Goal: Information Seeking & Learning: Learn about a topic

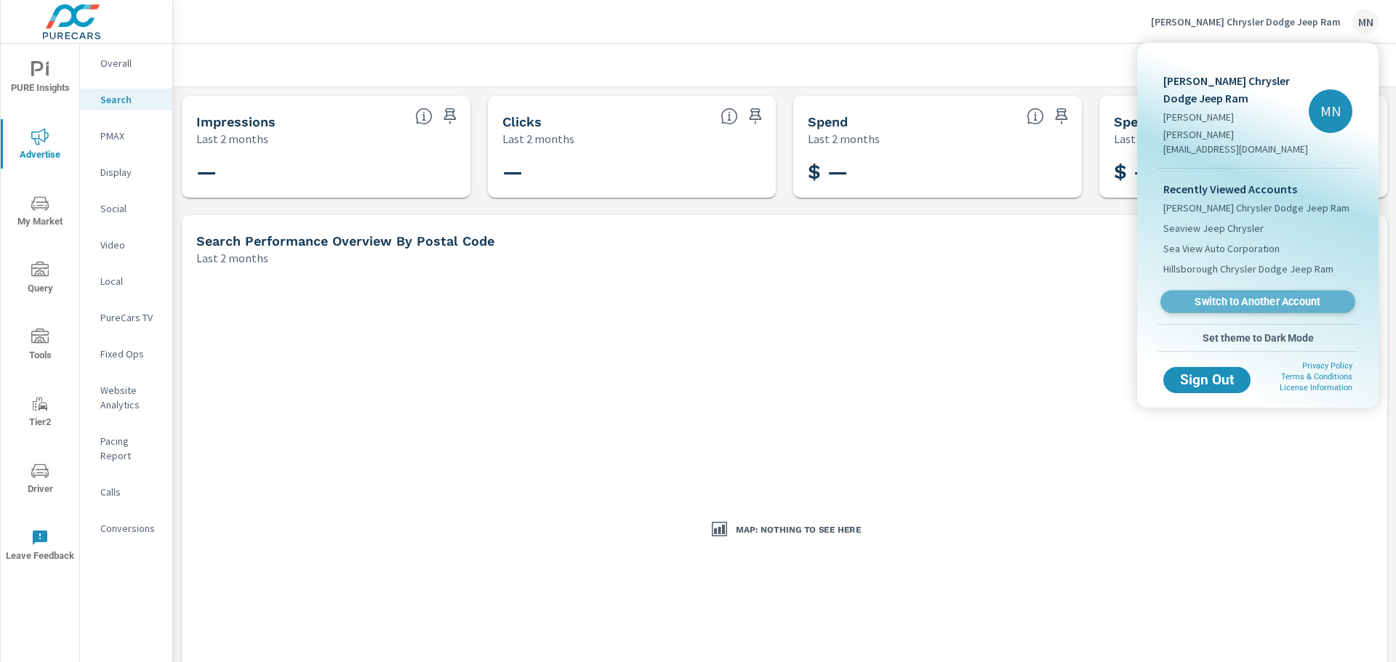
click at [1245, 295] on span "Switch to Another Account" at bounding box center [1257, 302] width 178 height 14
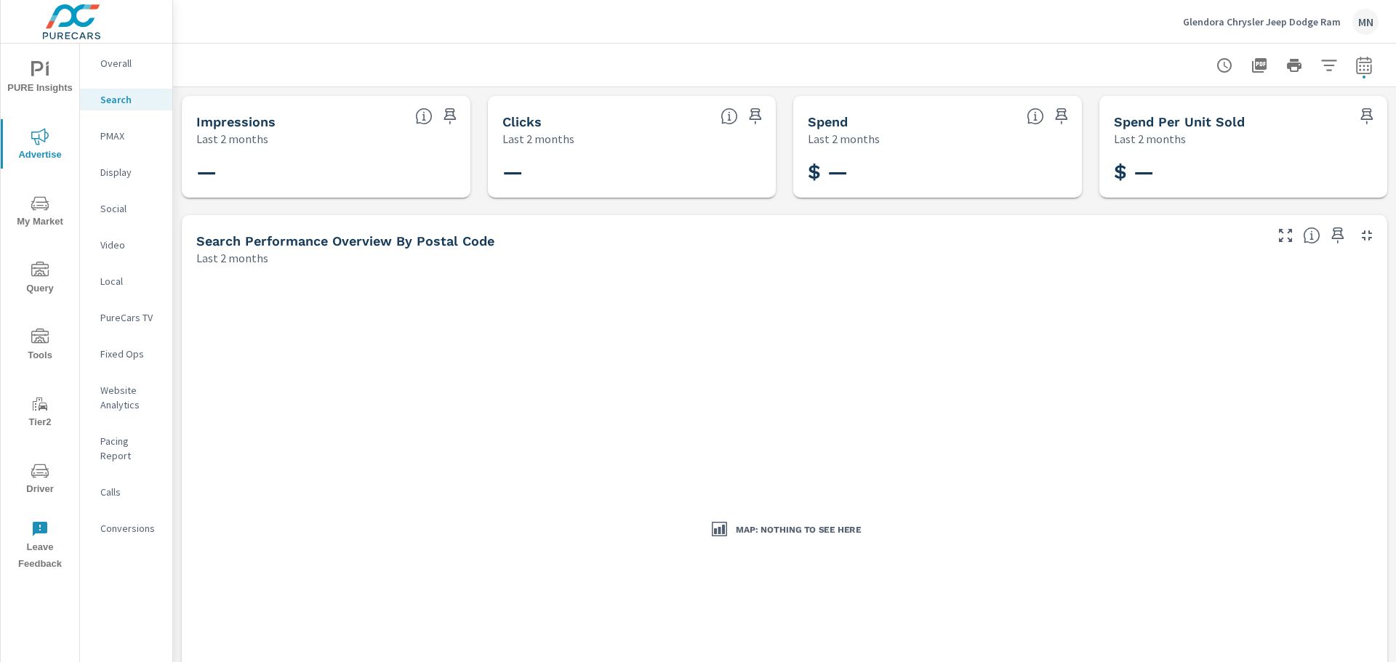
click at [113, 134] on p "PMAX" at bounding box center [130, 136] width 60 height 15
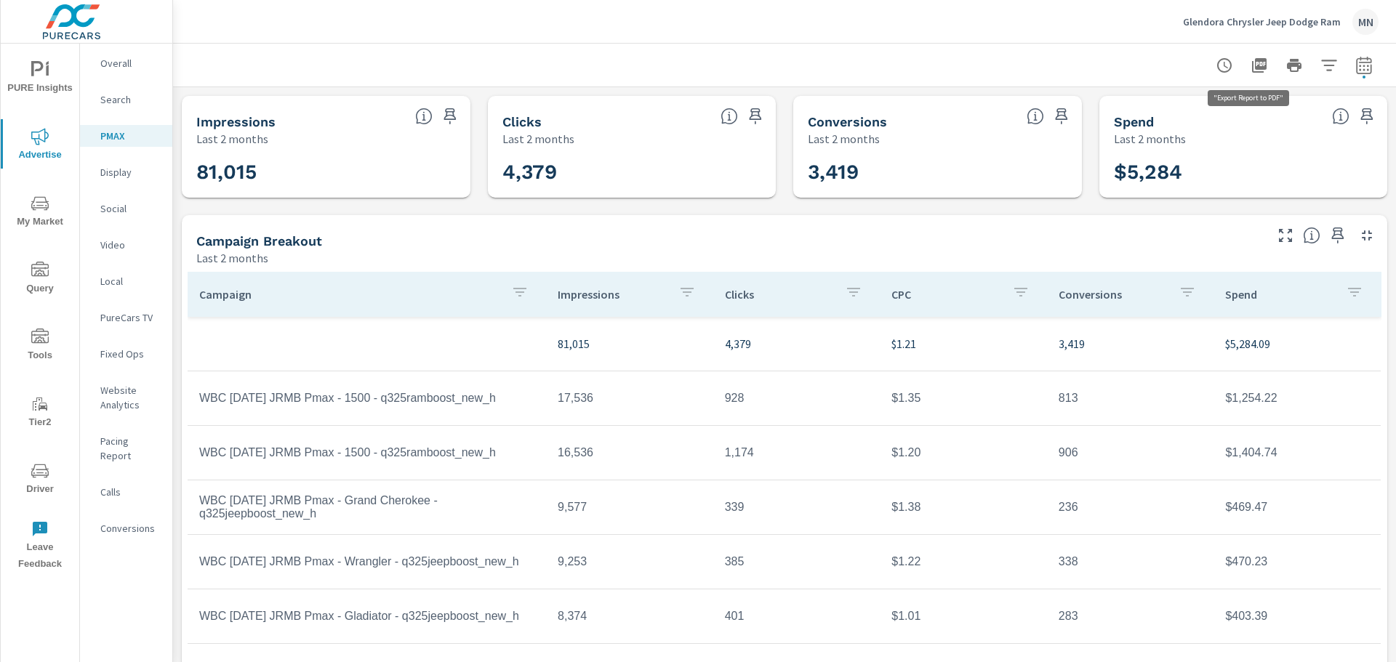
click at [1250, 64] on icon "button" at bounding box center [1258, 65] width 17 height 17
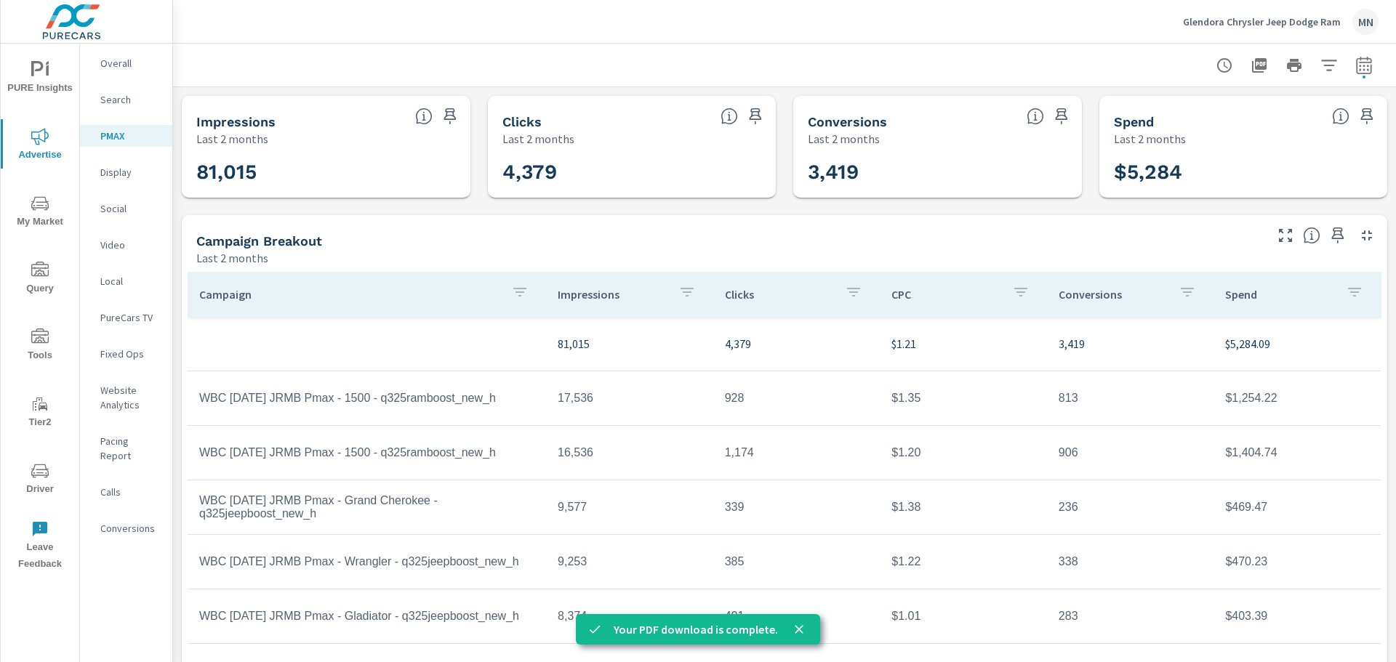
click at [111, 207] on p "Social" at bounding box center [130, 208] width 60 height 15
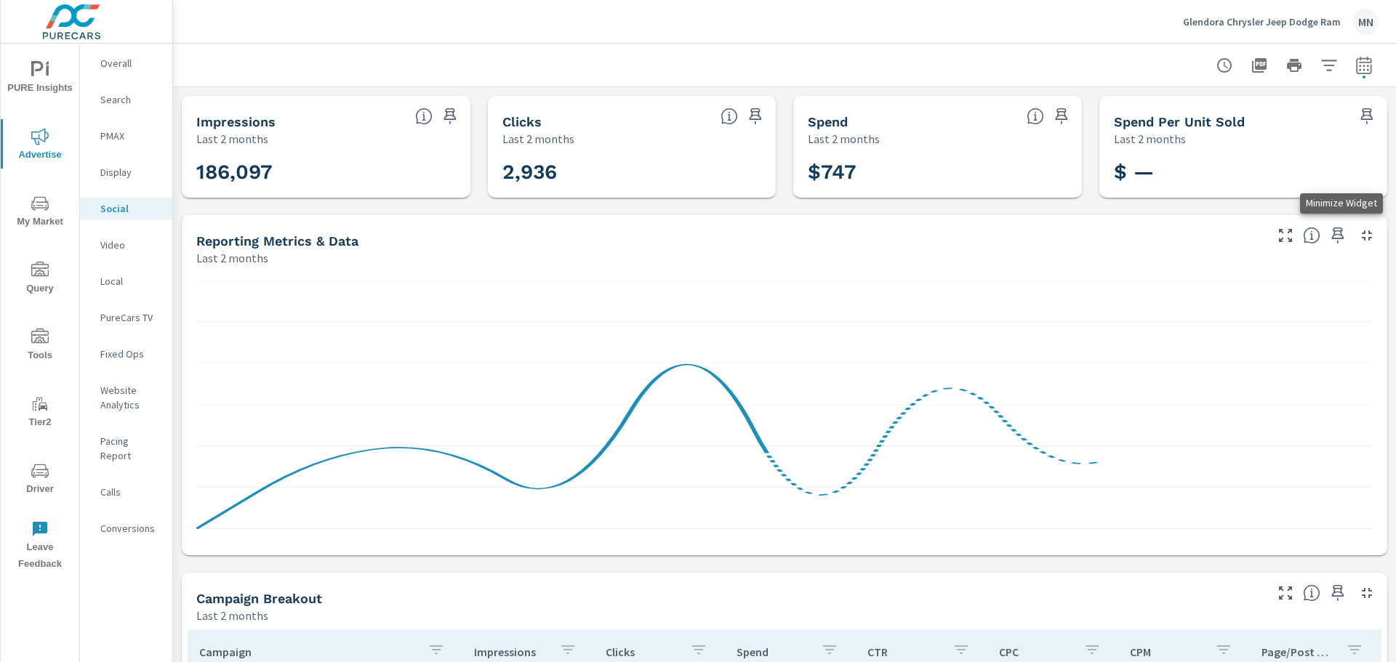
click at [1358, 236] on icon "button" at bounding box center [1366, 235] width 17 height 17
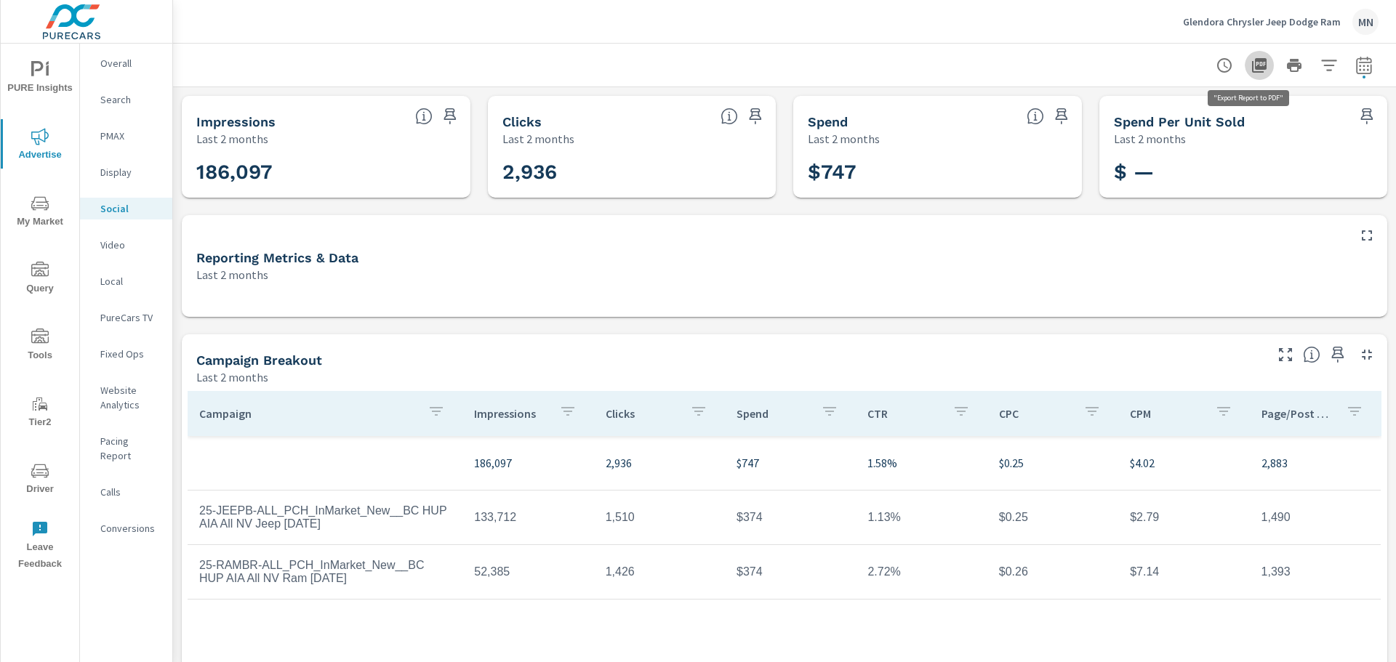
click at [1252, 65] on icon "button" at bounding box center [1259, 65] width 15 height 15
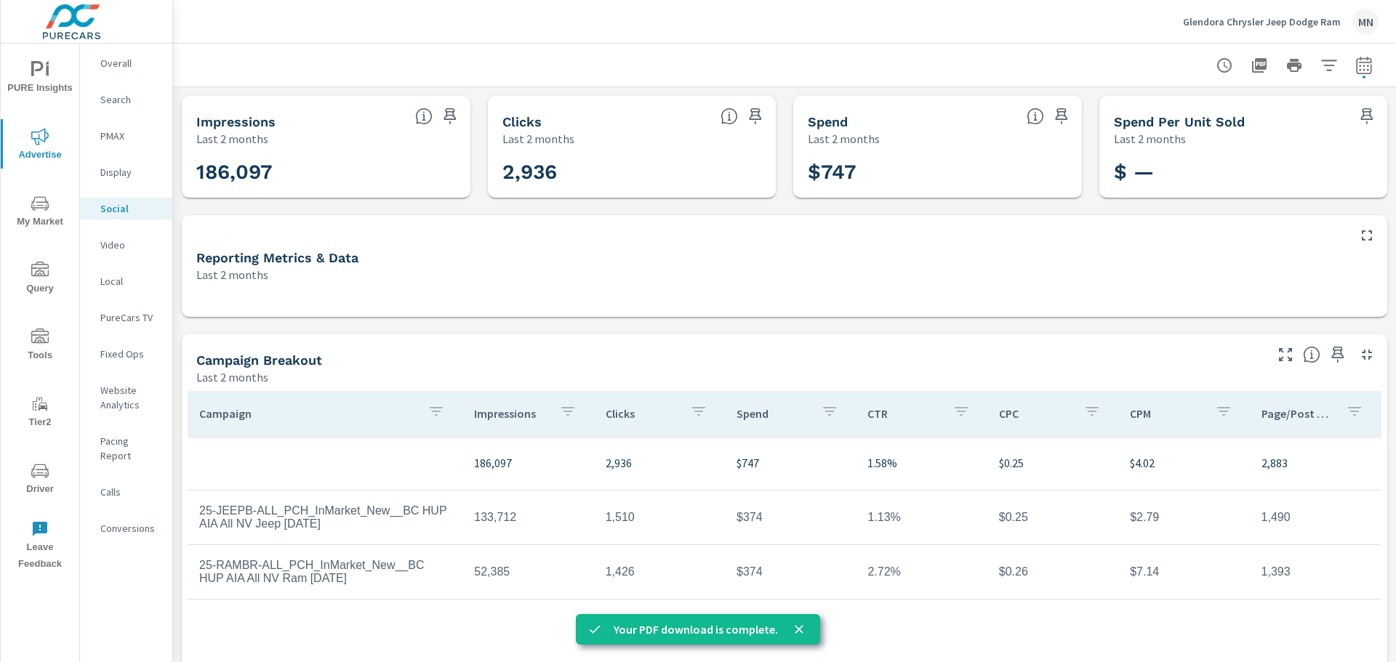
click at [105, 283] on p "Local" at bounding box center [130, 281] width 60 height 15
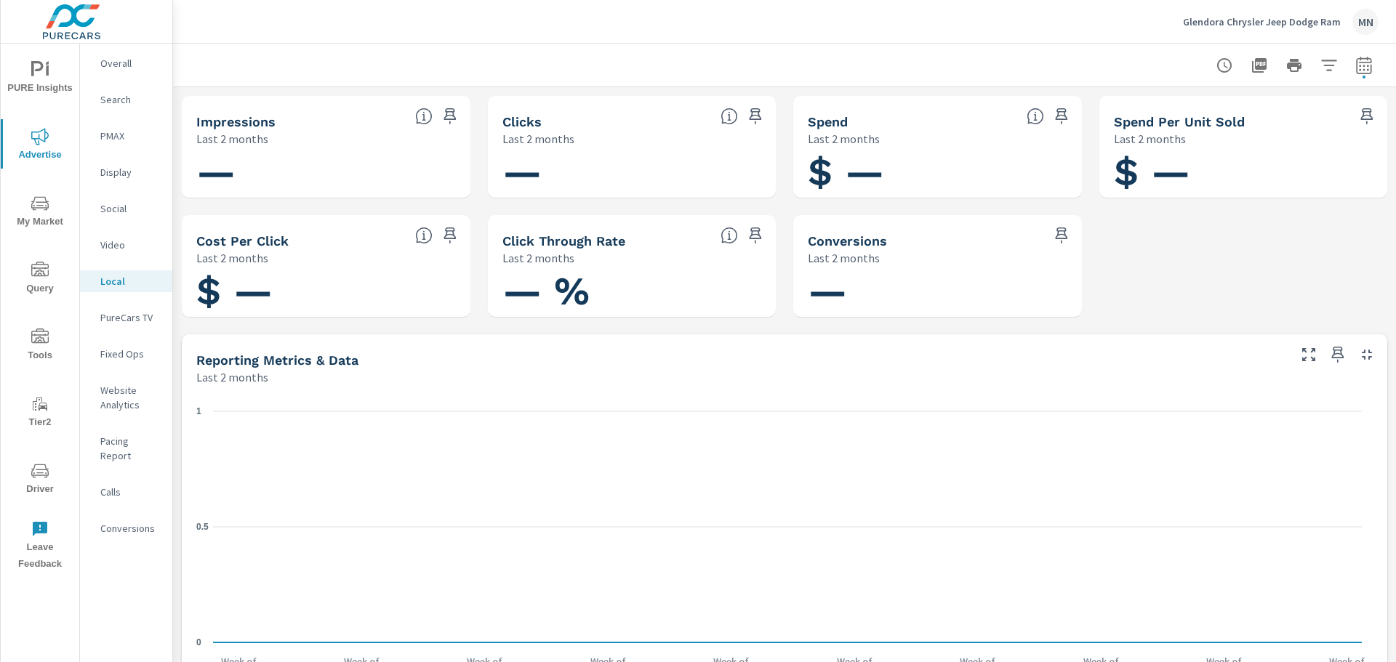
click at [137, 319] on p "PureCars TV" at bounding box center [130, 317] width 60 height 15
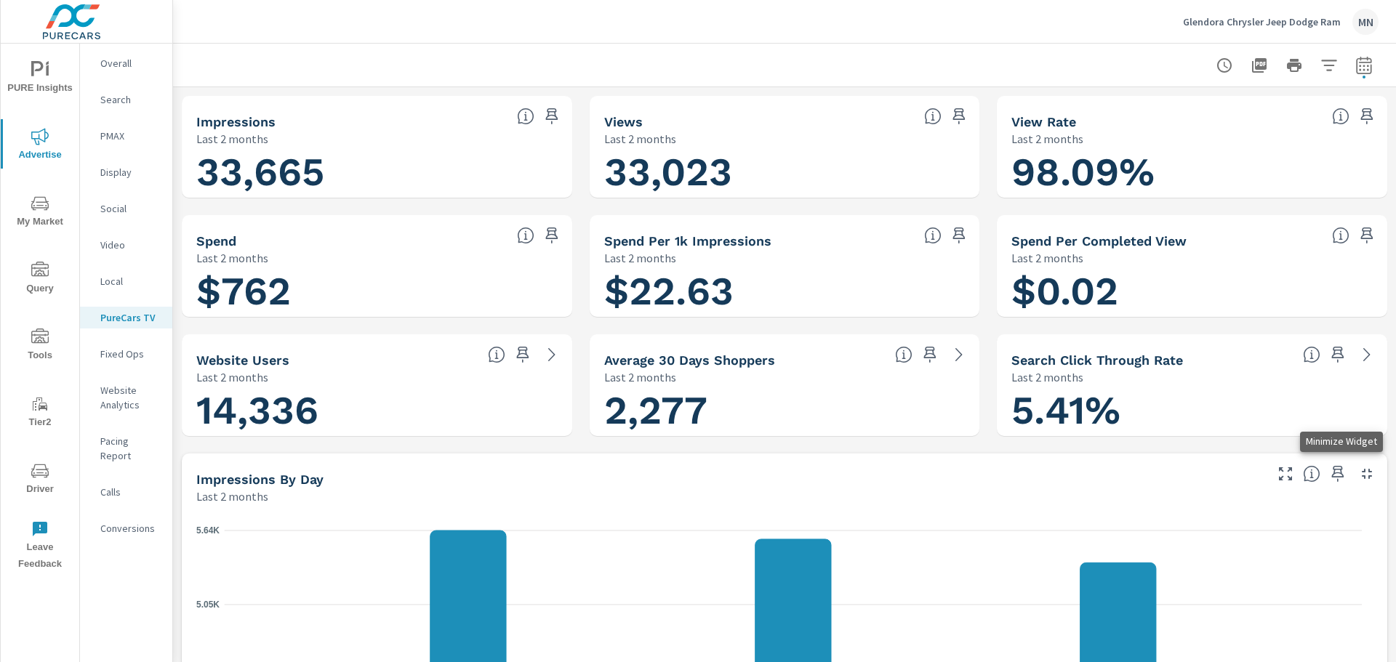
click at [1363, 472] on icon "button" at bounding box center [1366, 473] width 17 height 17
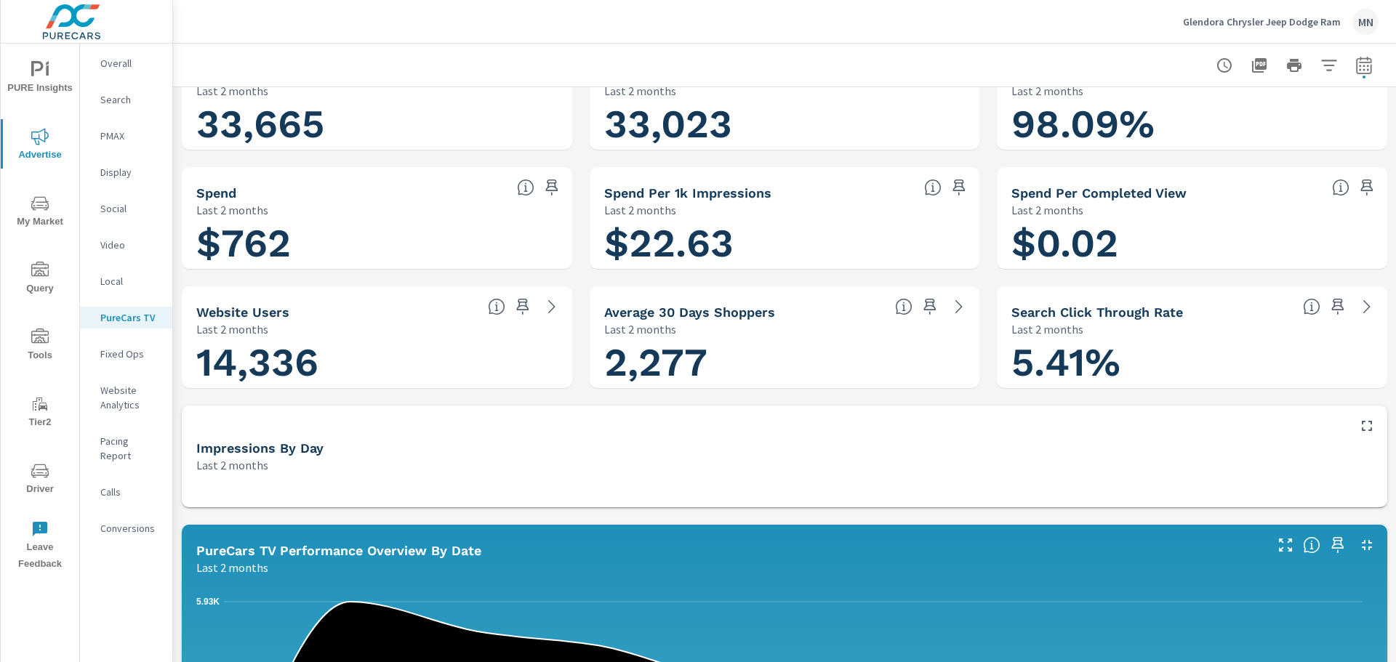
scroll to position [145, 0]
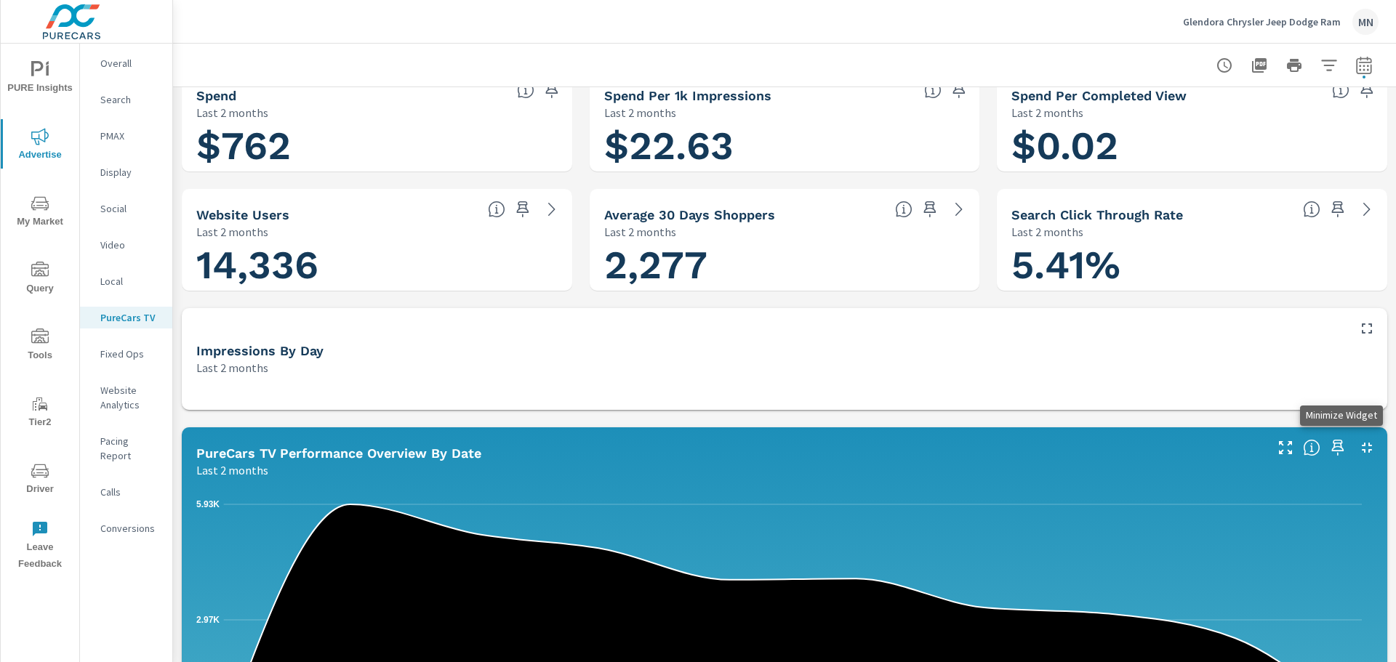
click at [1359, 440] on icon "button" at bounding box center [1366, 447] width 17 height 17
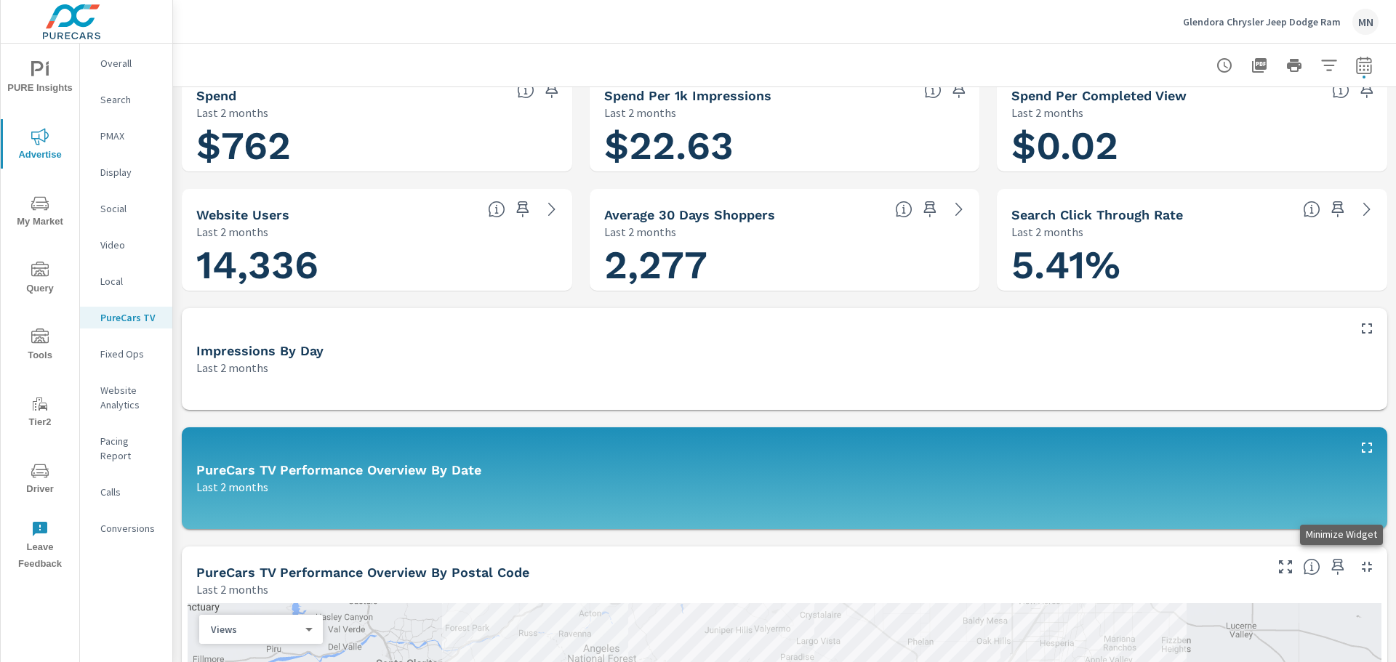
click at [1358, 566] on icon "button" at bounding box center [1366, 566] width 17 height 17
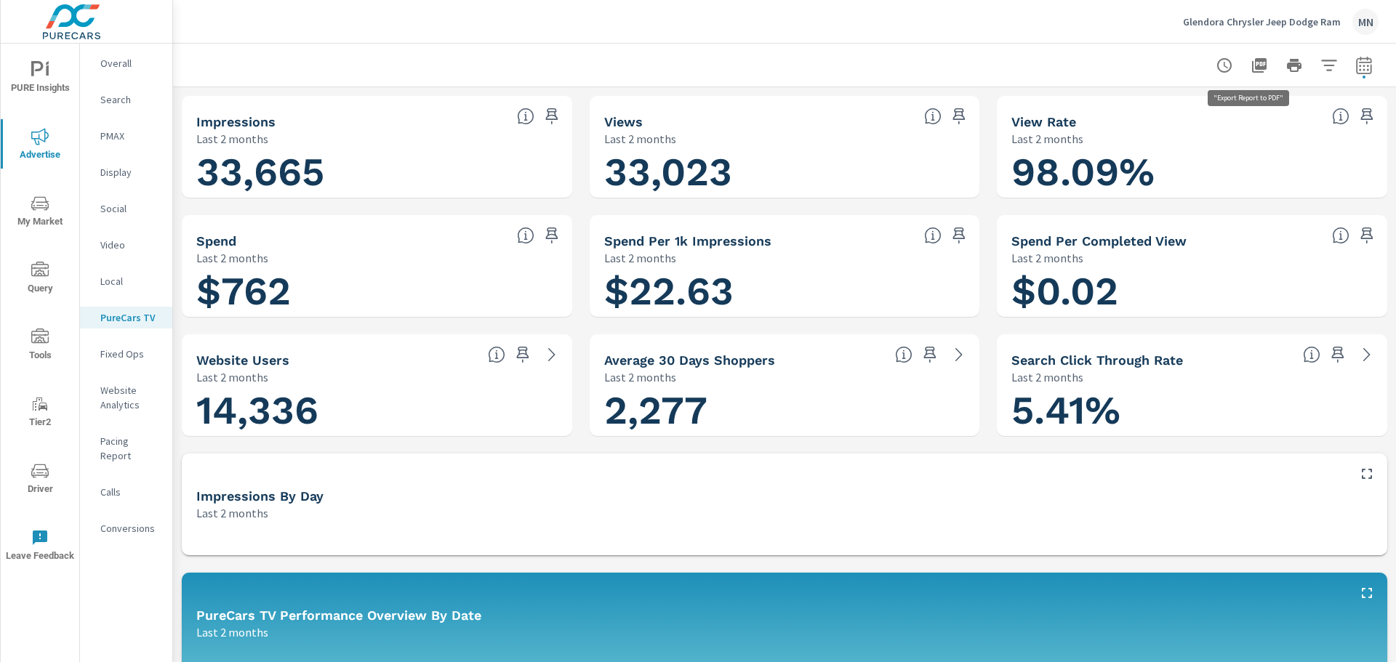
click at [1252, 63] on icon "button" at bounding box center [1259, 65] width 15 height 15
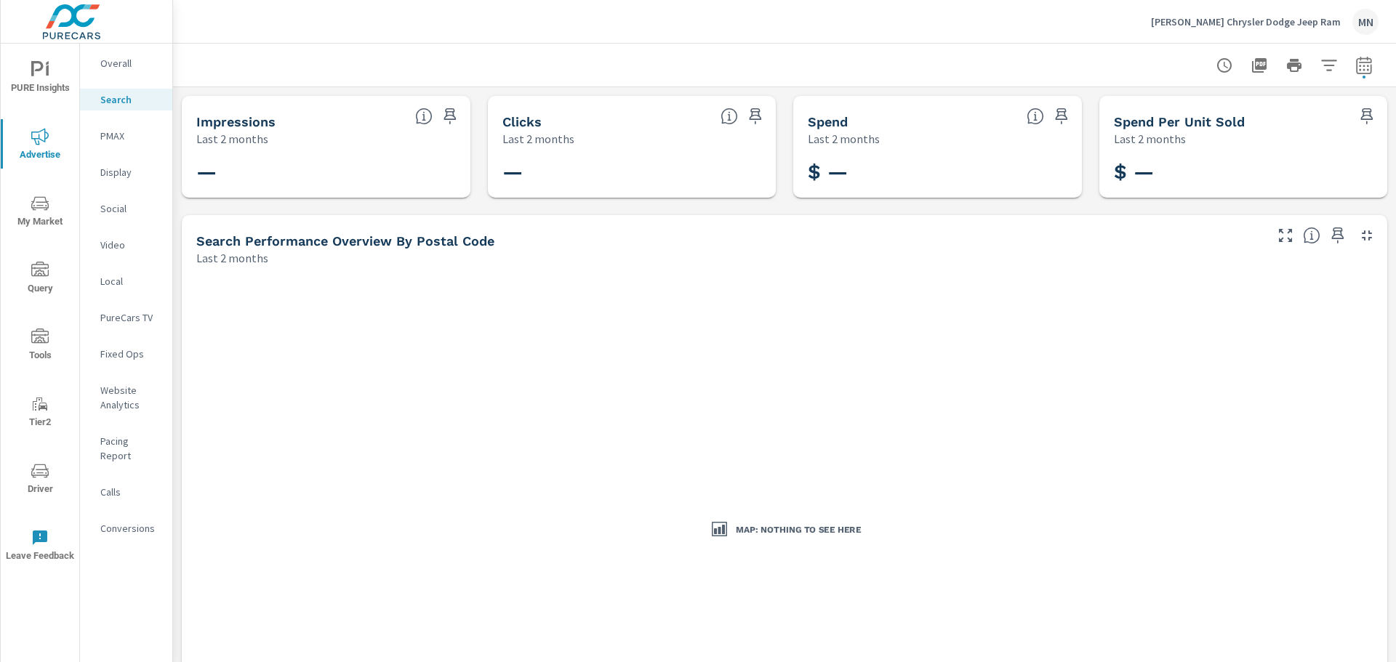
click at [1277, 23] on p "[PERSON_NAME] Chrysler Dodge Jeep Ram" at bounding box center [1246, 21] width 190 height 13
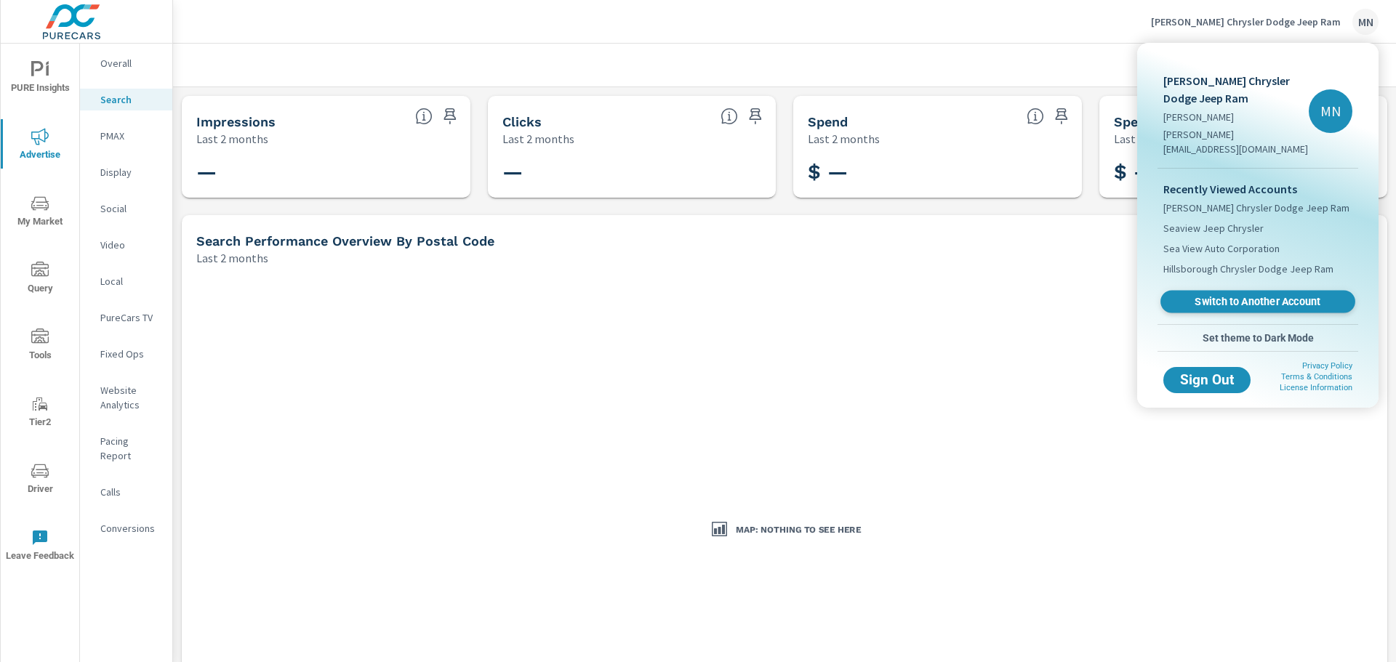
click at [1229, 295] on span "Switch to Another Account" at bounding box center [1257, 302] width 178 height 14
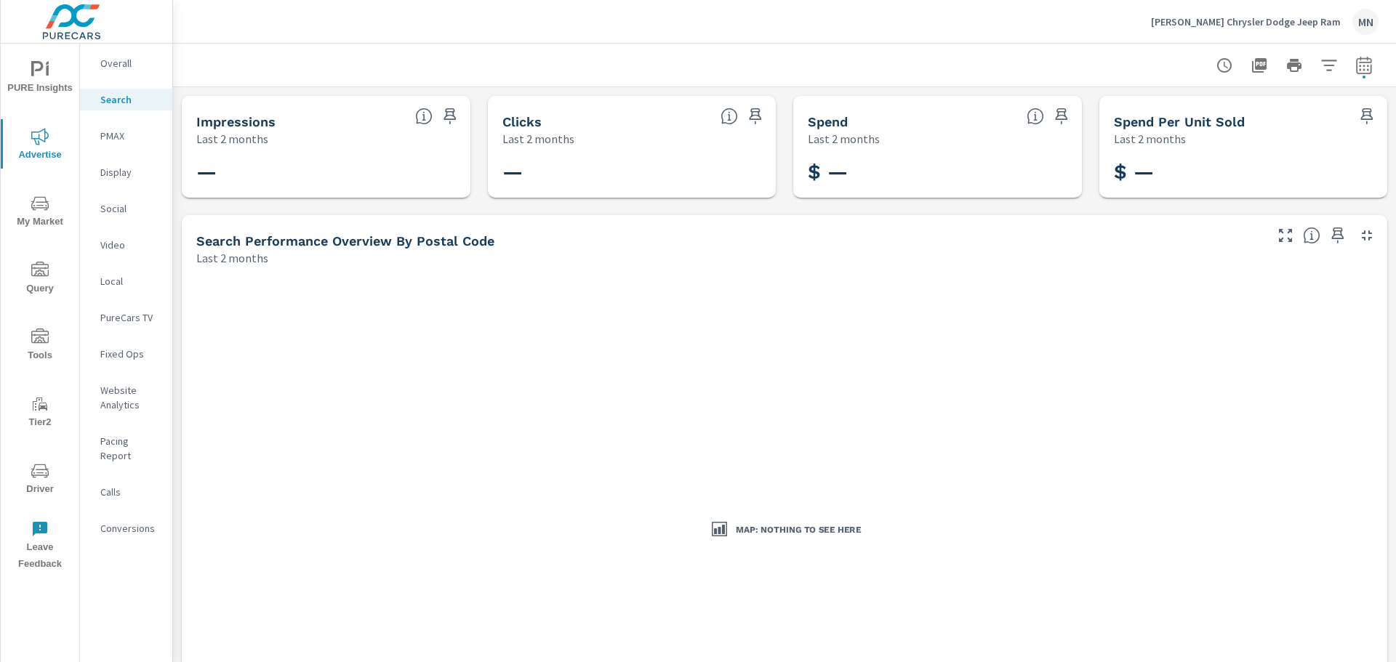
click at [112, 137] on p "PMAX" at bounding box center [130, 136] width 60 height 15
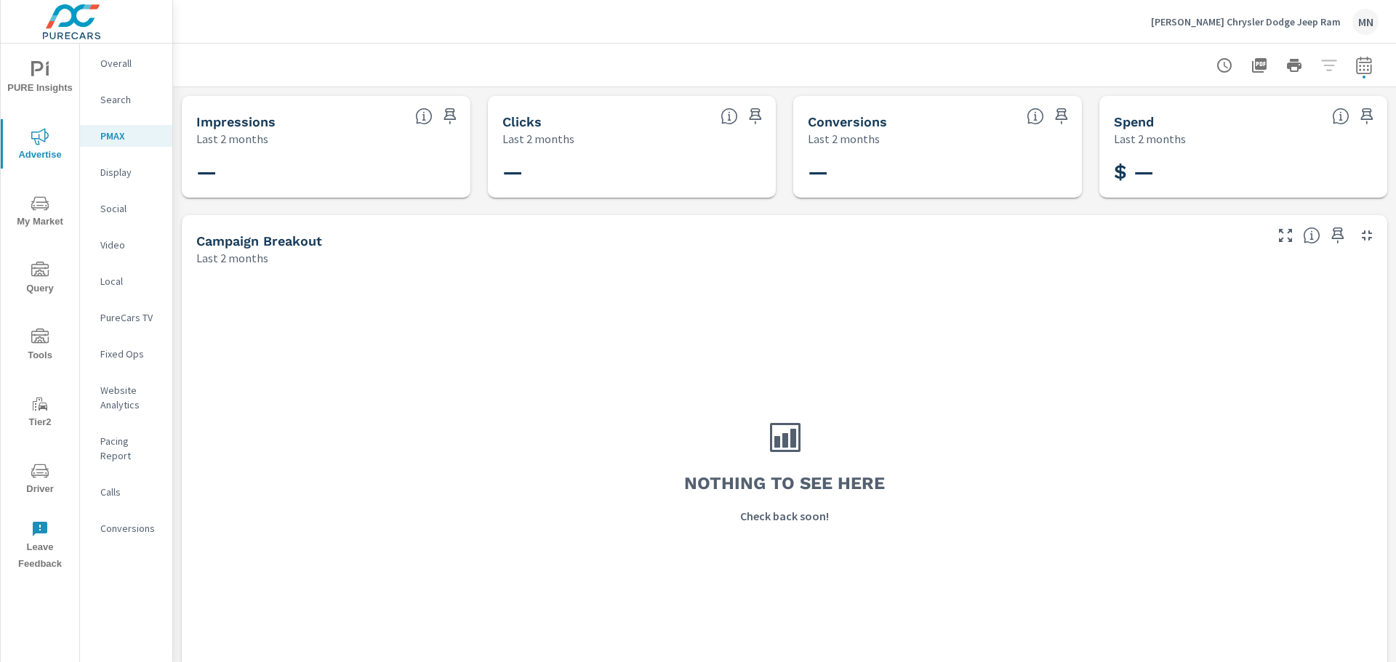
click at [120, 174] on p "Display" at bounding box center [130, 172] width 60 height 15
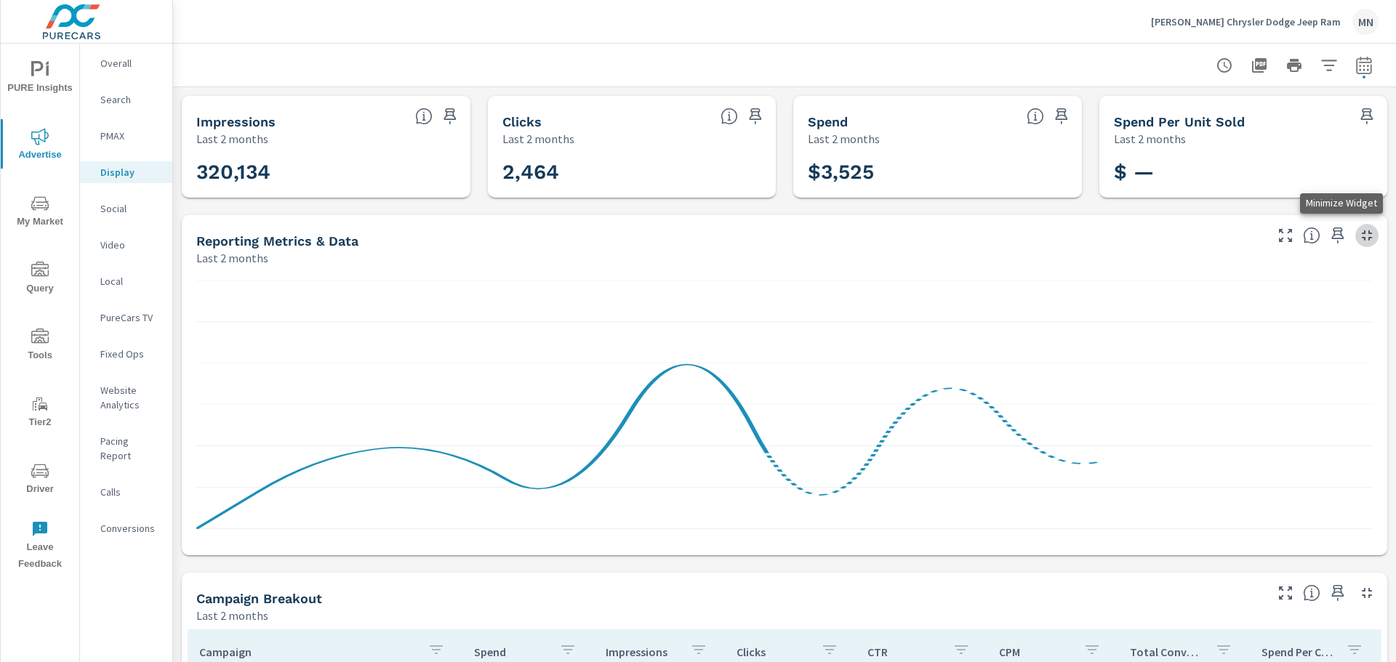
click at [1362, 238] on icon "button" at bounding box center [1367, 235] width 10 height 10
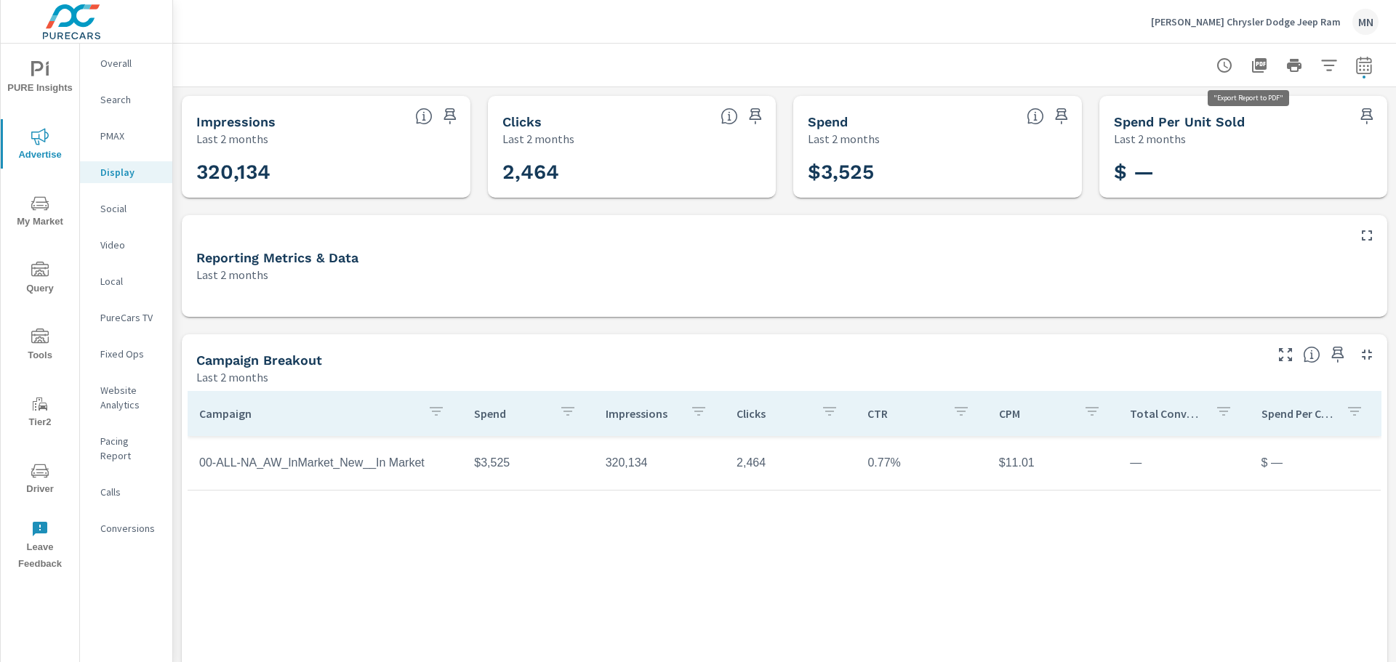
click at [1255, 68] on icon "button" at bounding box center [1259, 65] width 15 height 15
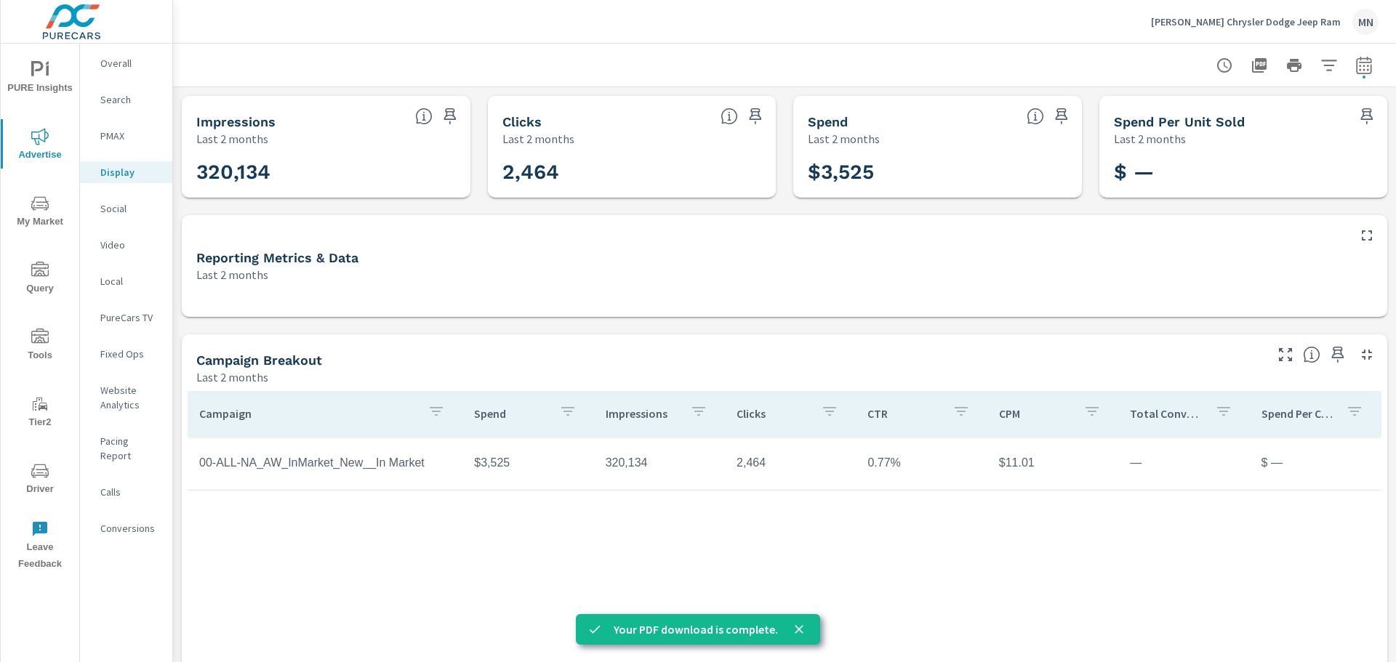
click at [111, 208] on p "Social" at bounding box center [130, 208] width 60 height 15
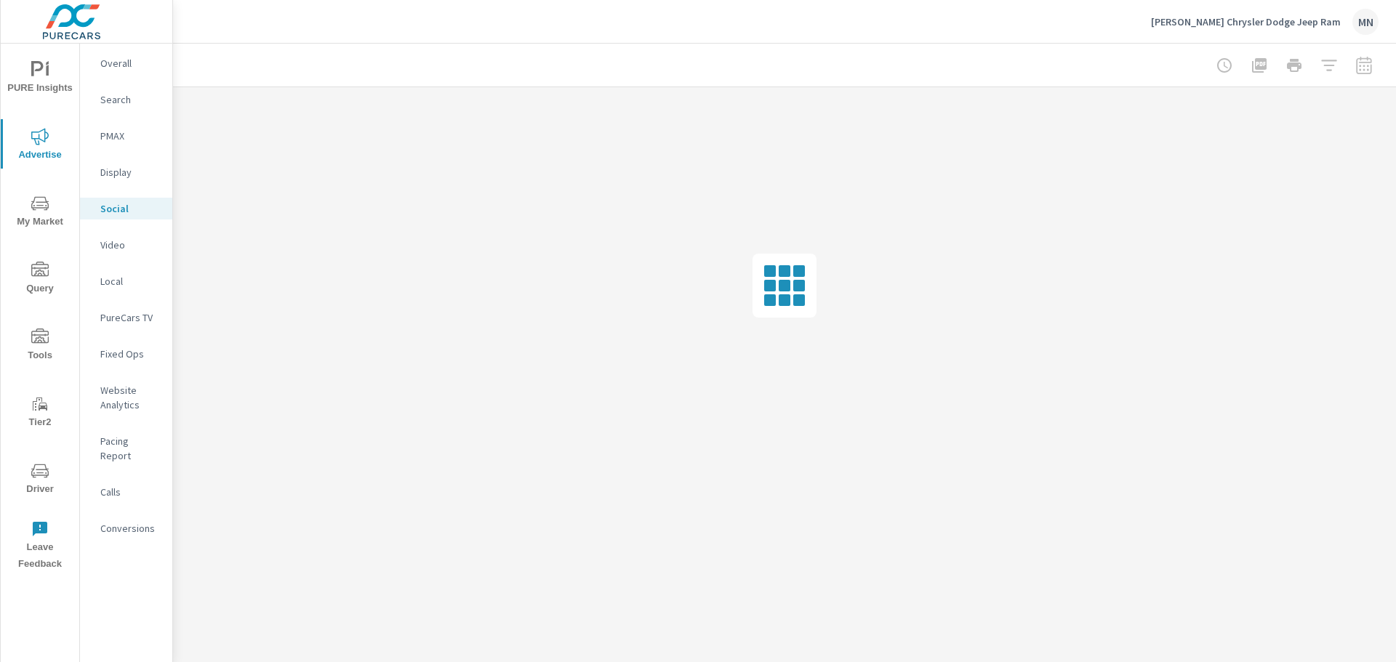
click at [115, 172] on p "Display" at bounding box center [130, 172] width 60 height 15
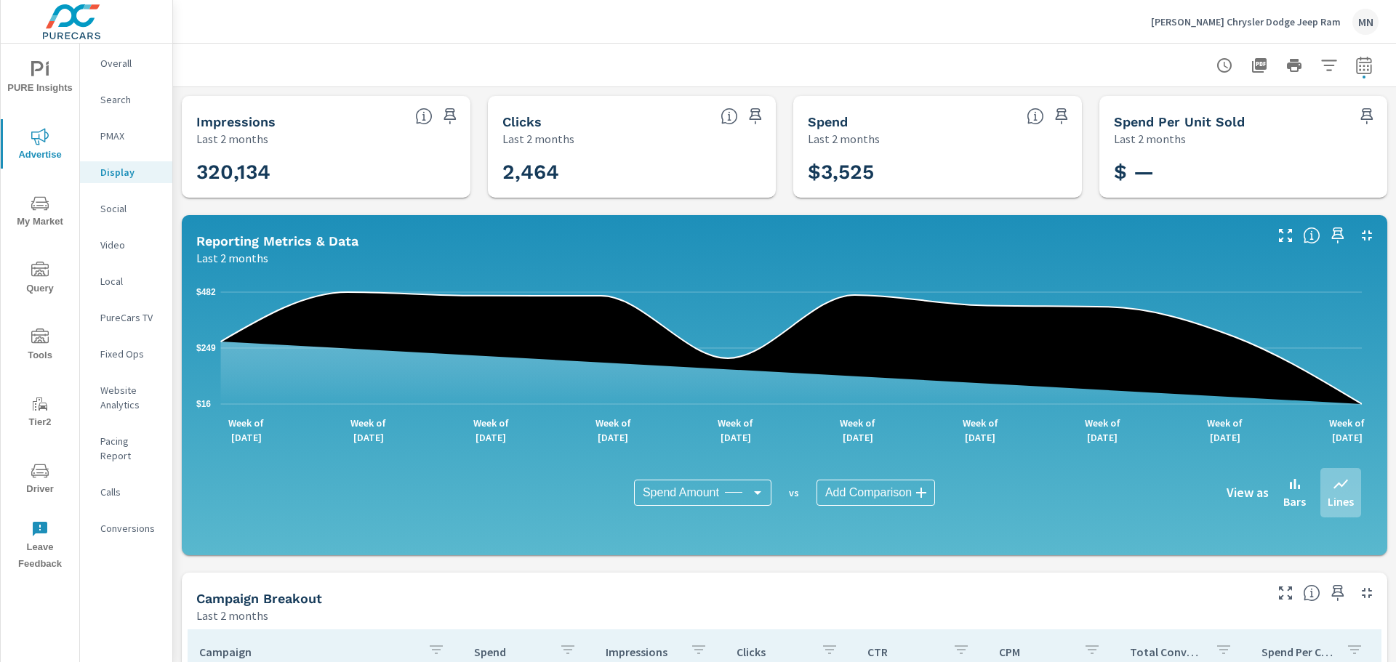
click at [106, 205] on p "Social" at bounding box center [130, 208] width 60 height 15
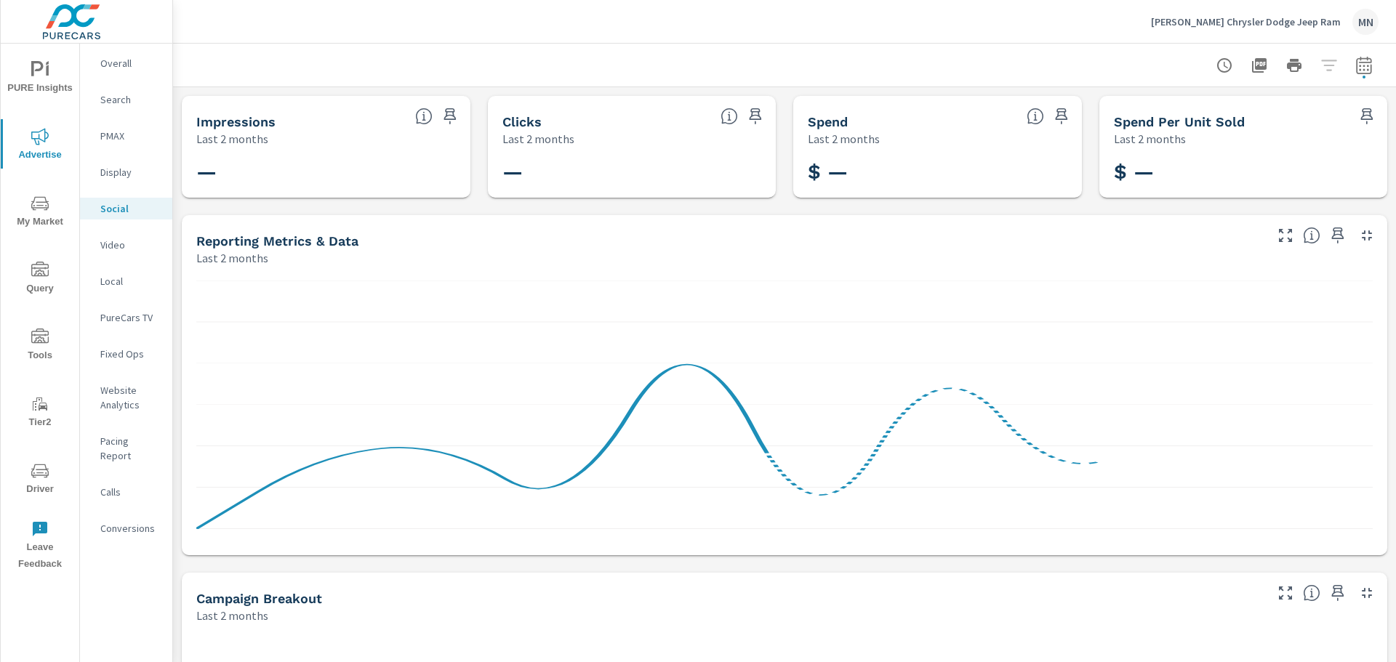
click at [111, 133] on p "PMAX" at bounding box center [130, 136] width 60 height 15
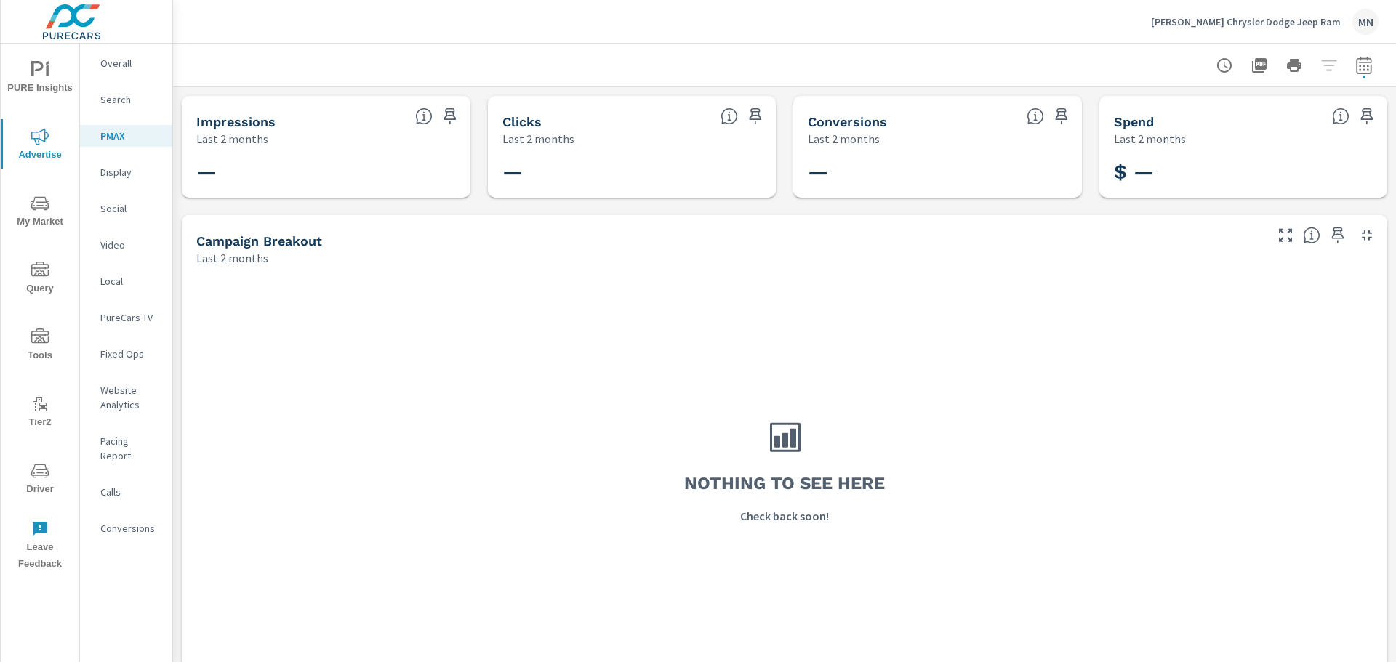
click at [113, 244] on p "Video" at bounding box center [130, 245] width 60 height 15
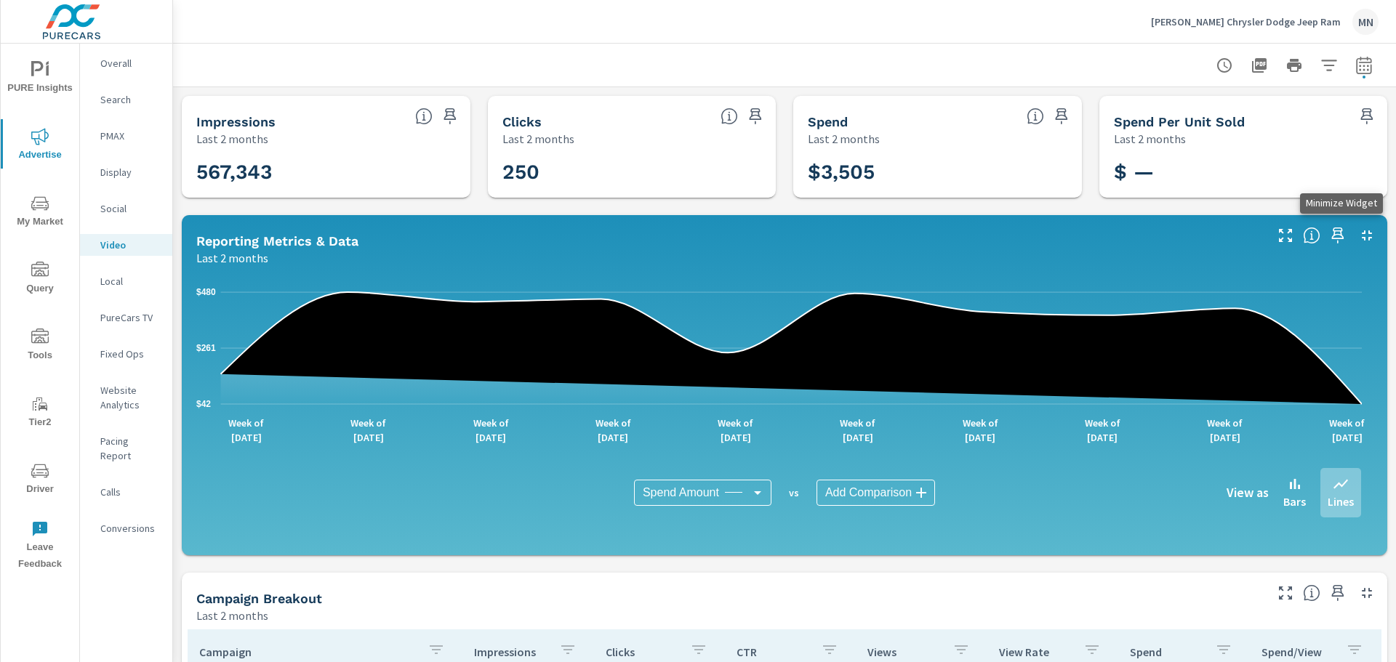
click at [1362, 234] on icon "button" at bounding box center [1367, 235] width 10 height 10
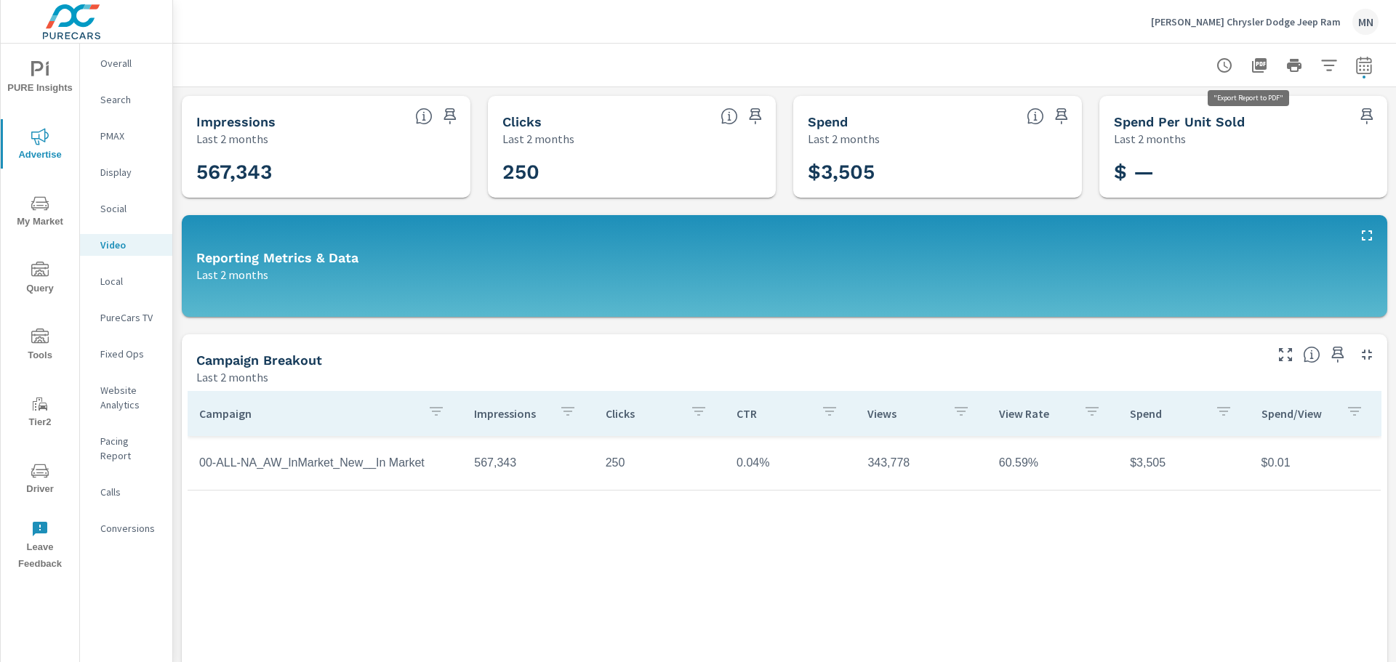
click at [1254, 67] on icon "button" at bounding box center [1259, 65] width 15 height 15
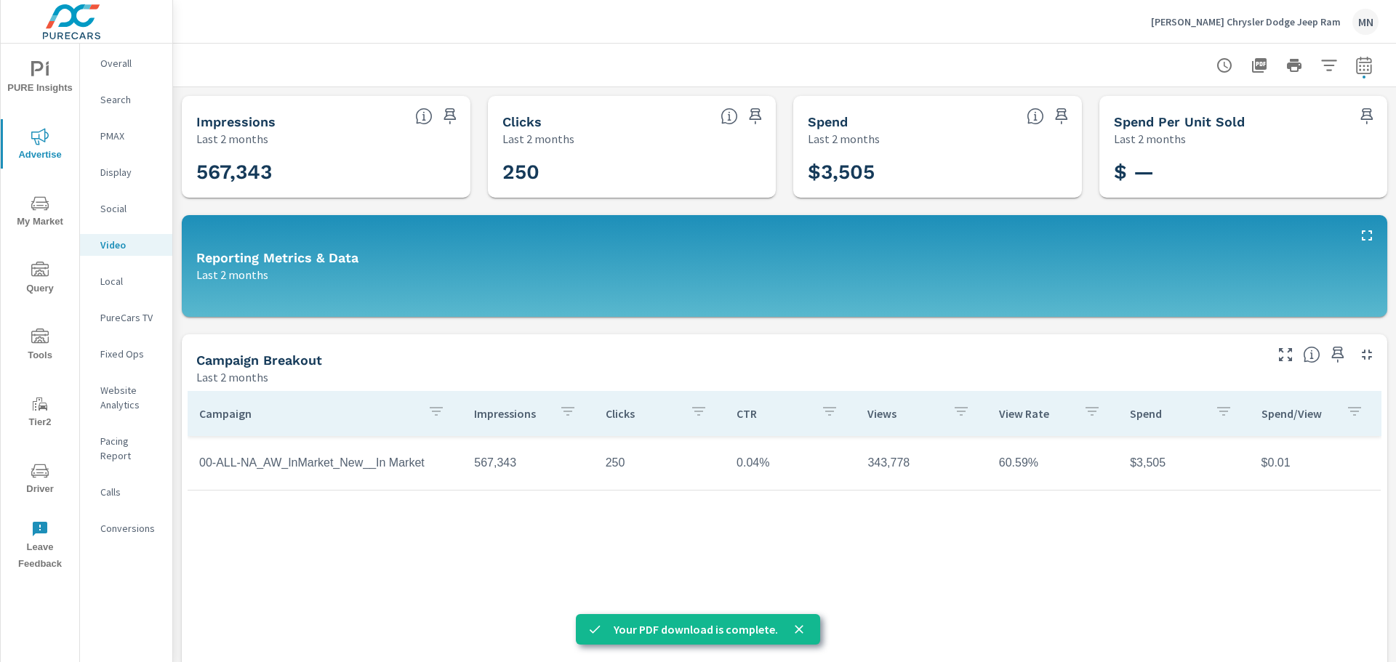
click at [105, 276] on p "Local" at bounding box center [130, 281] width 60 height 15
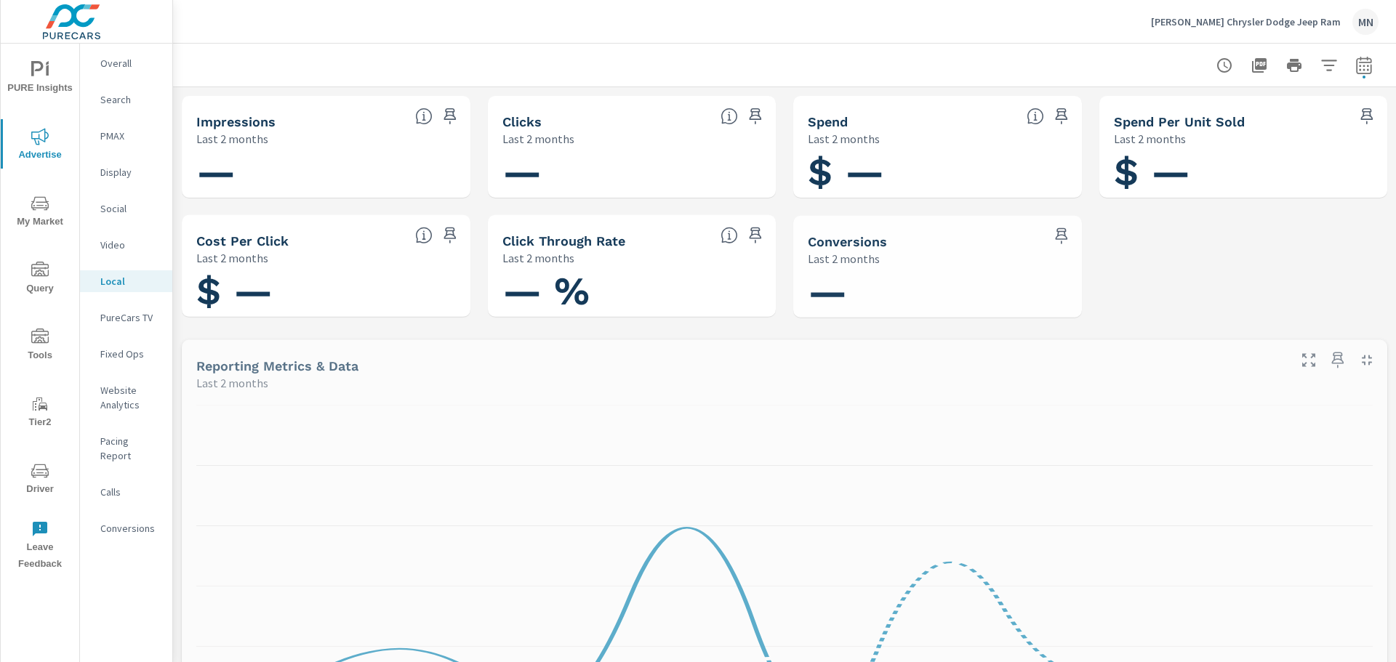
click at [125, 316] on p "PureCars TV" at bounding box center [130, 317] width 60 height 15
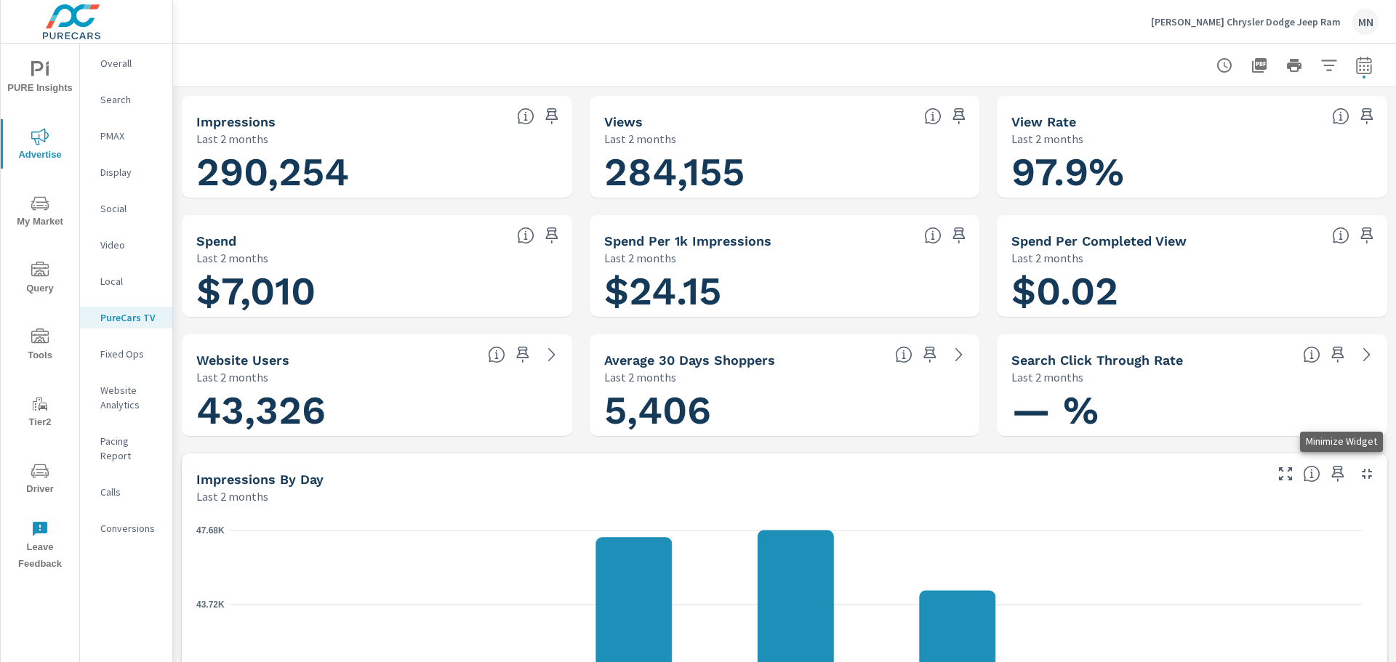
click at [1359, 473] on icon "button" at bounding box center [1366, 473] width 17 height 17
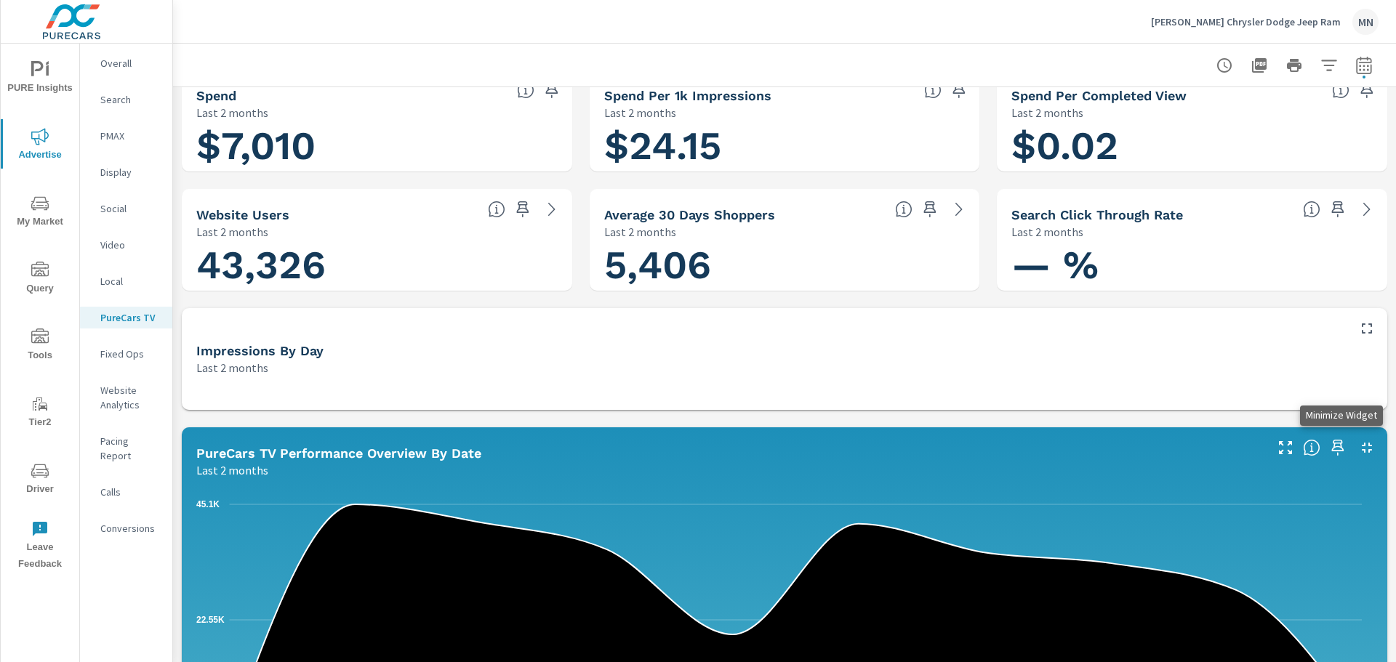
click at [1362, 446] on icon "button" at bounding box center [1366, 447] width 17 height 17
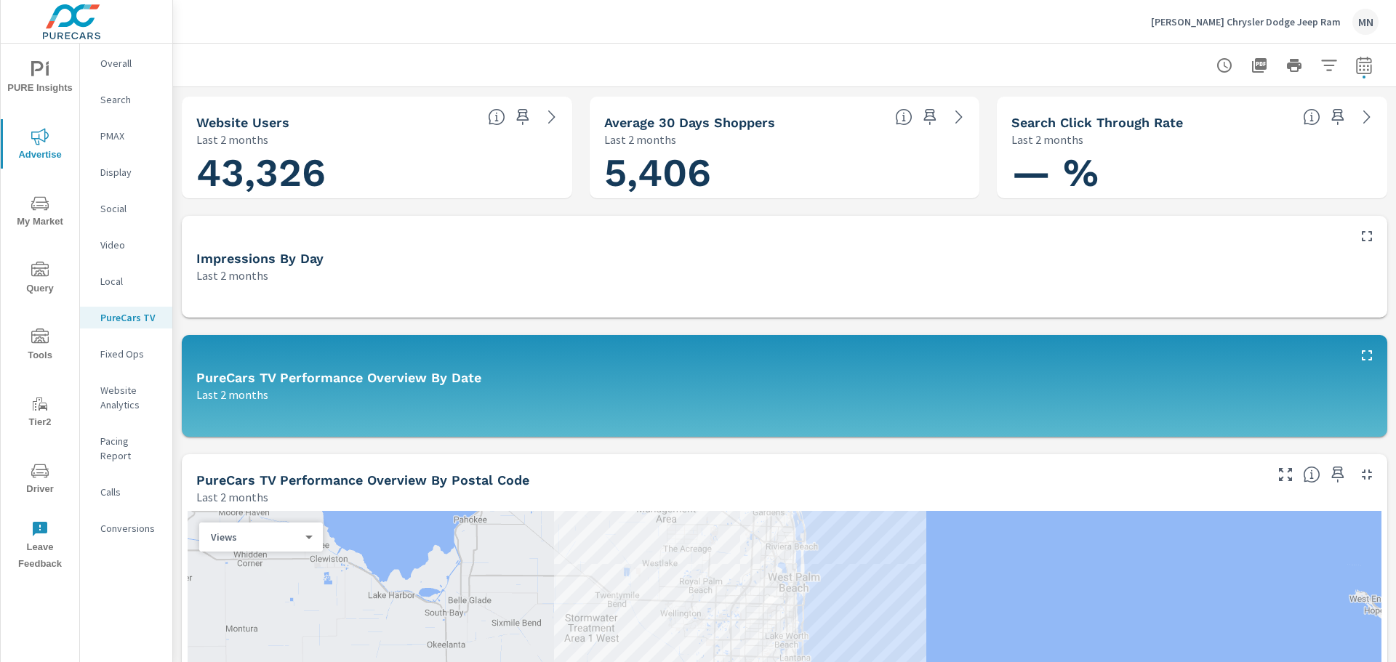
scroll to position [363, 0]
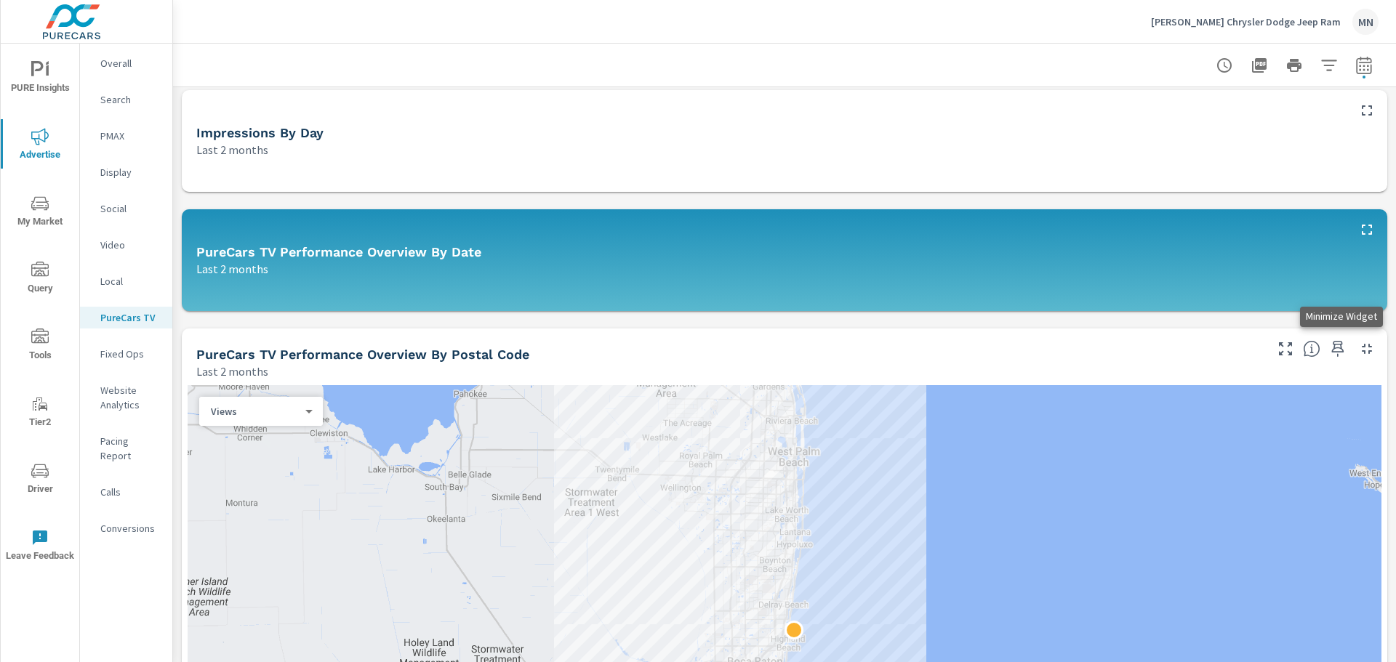
click at [1358, 348] on icon "button" at bounding box center [1366, 348] width 17 height 17
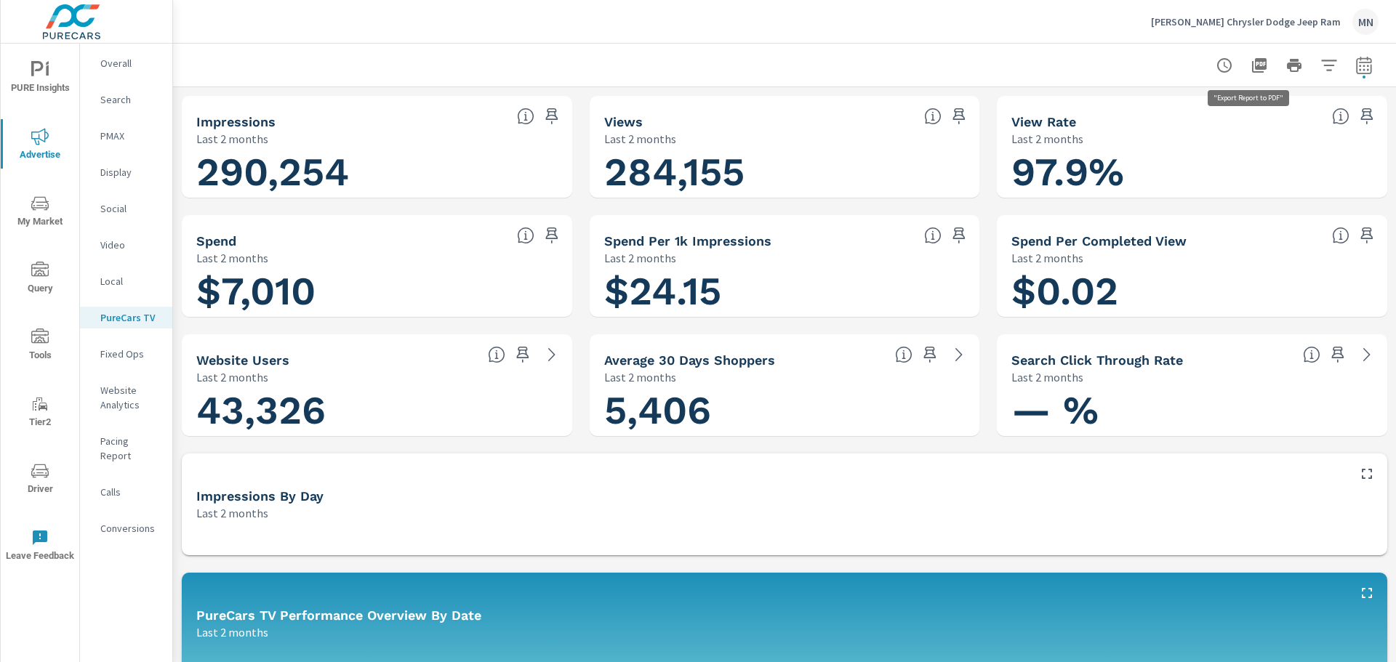
click at [1253, 63] on icon "button" at bounding box center [1259, 65] width 15 height 15
click at [782, 24] on div "Schumacher Chrysler Dodge Jeep Ram MN" at bounding box center [784, 21] width 1188 height 43
click at [116, 102] on p "Search" at bounding box center [130, 99] width 60 height 15
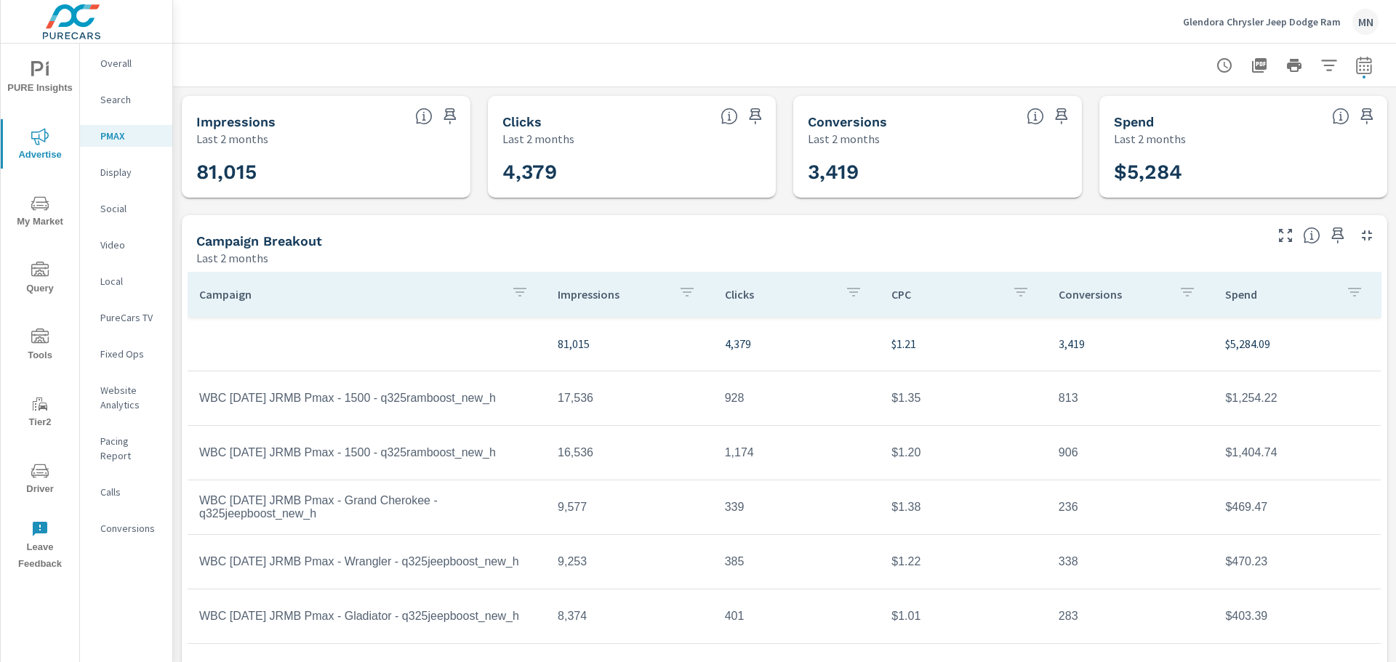
click at [121, 172] on p "Display" at bounding box center [130, 172] width 60 height 15
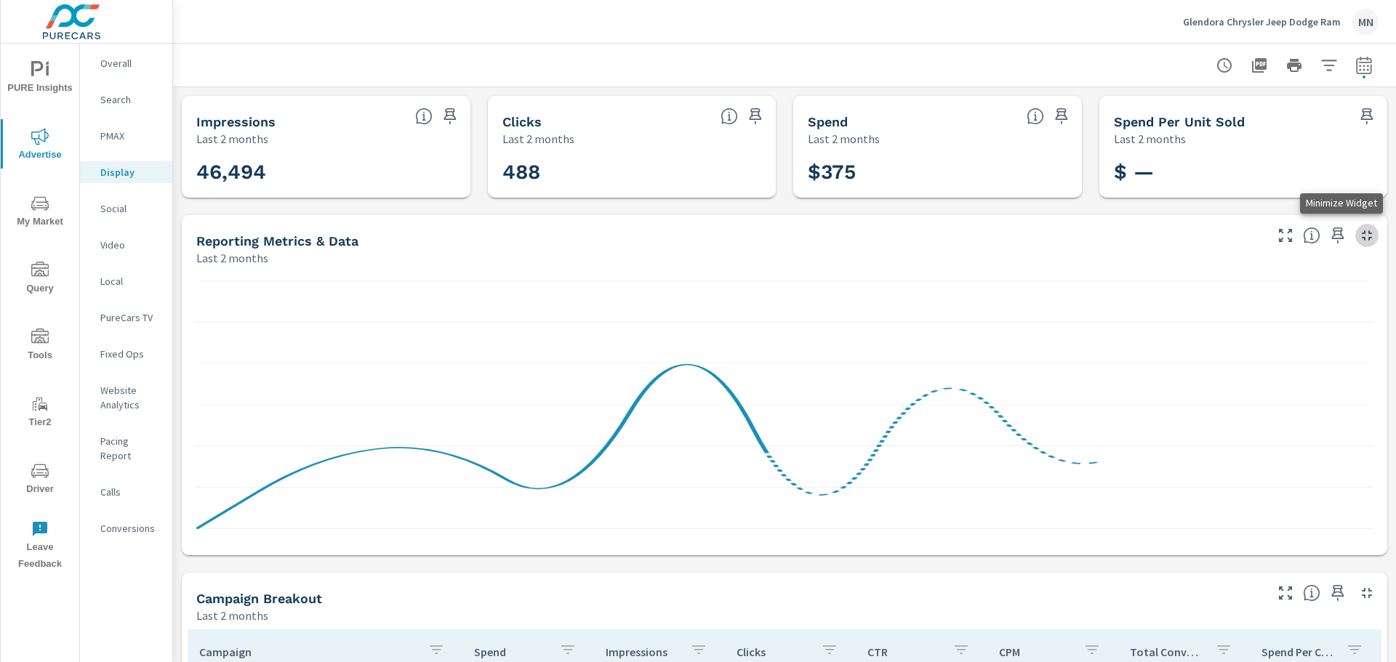
click at [1359, 239] on icon "button" at bounding box center [1366, 235] width 17 height 17
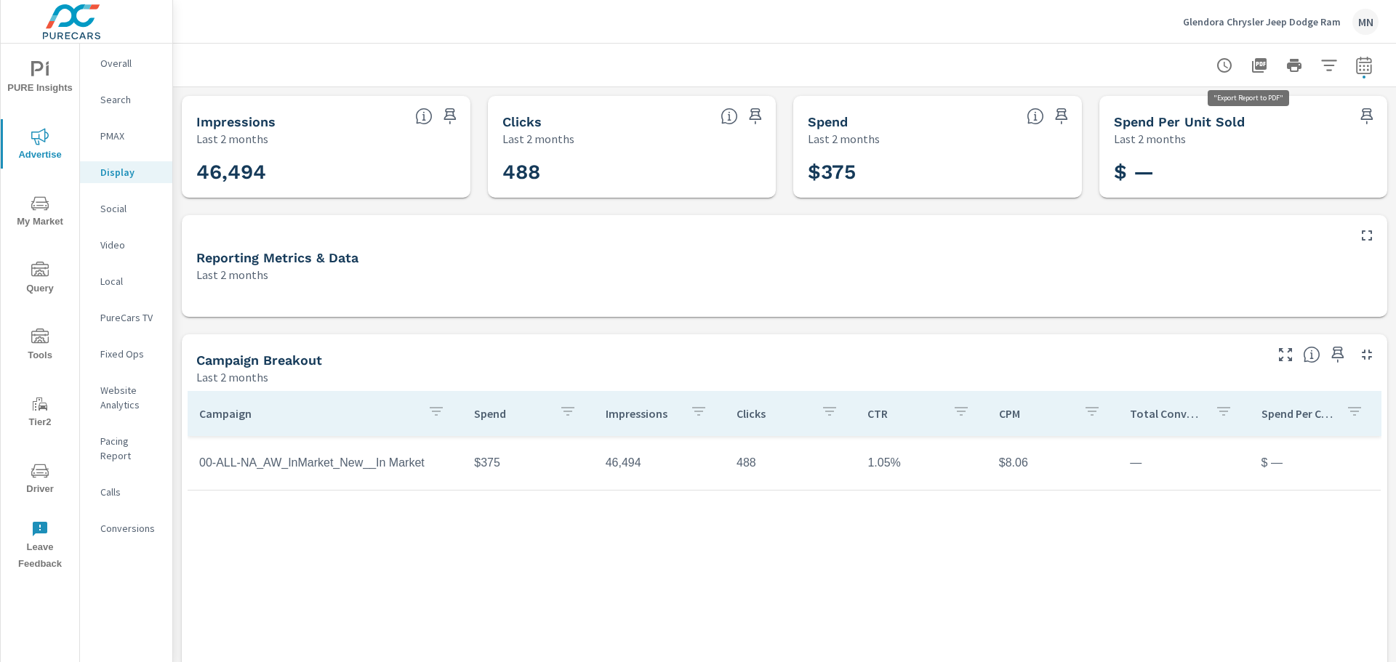
click at [1252, 63] on icon "button" at bounding box center [1259, 65] width 15 height 15
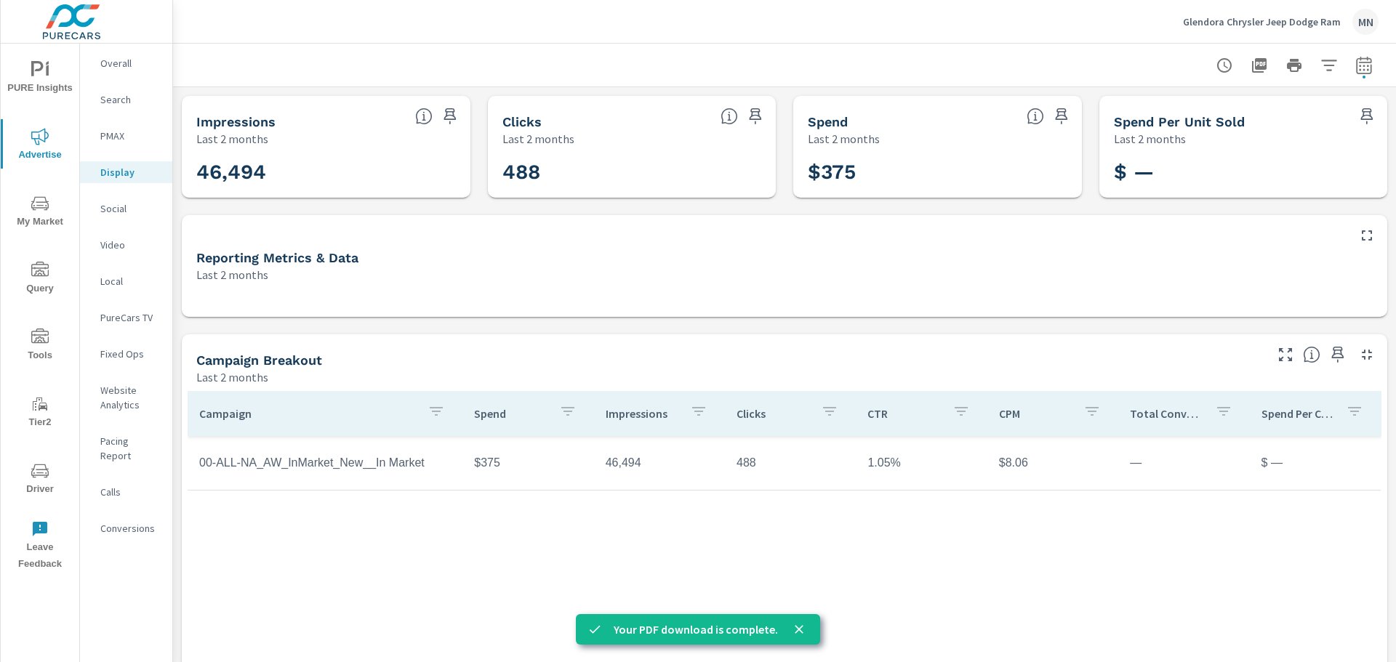
click at [111, 249] on p "Video" at bounding box center [130, 245] width 60 height 15
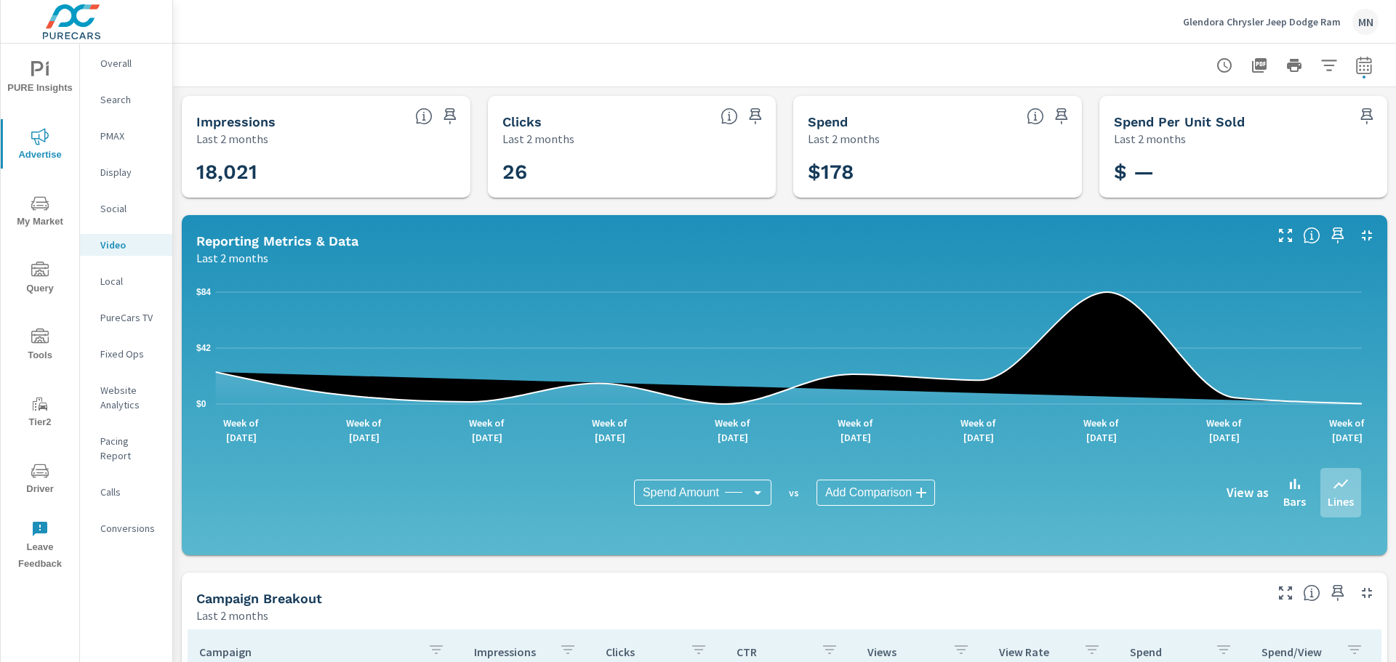
click at [1359, 236] on icon "button" at bounding box center [1366, 235] width 17 height 17
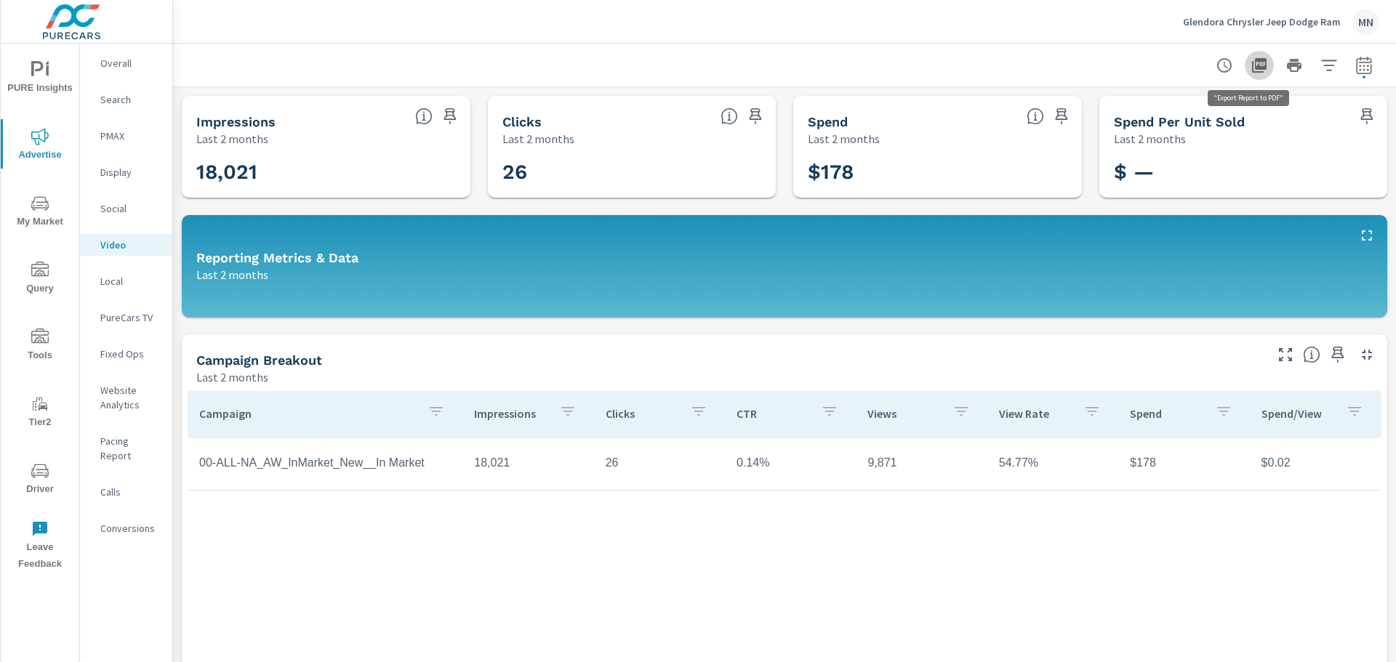
click at [1252, 67] on icon "button" at bounding box center [1259, 65] width 15 height 15
click at [111, 95] on p "Search" at bounding box center [130, 99] width 60 height 15
